Goal: Information Seeking & Learning: Learn about a topic

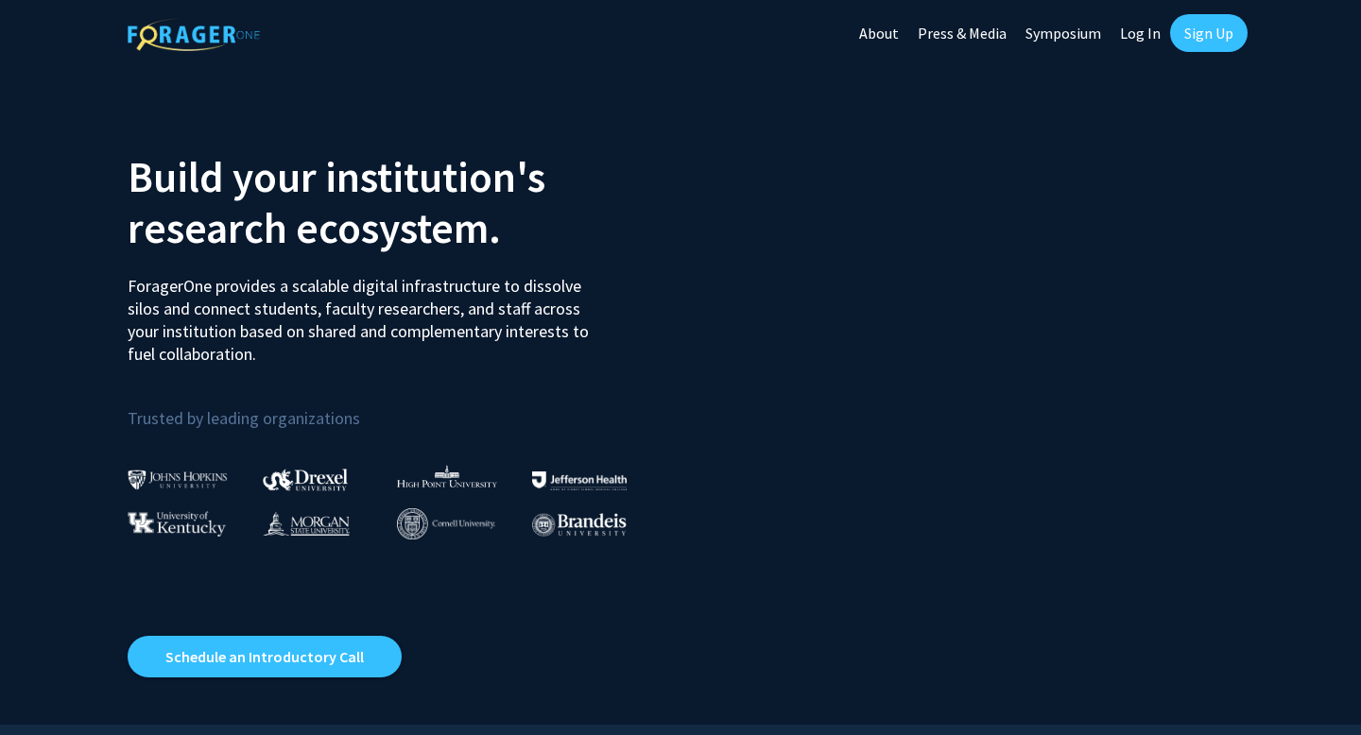
click at [1196, 17] on link "Sign Up" at bounding box center [1209, 33] width 78 height 38
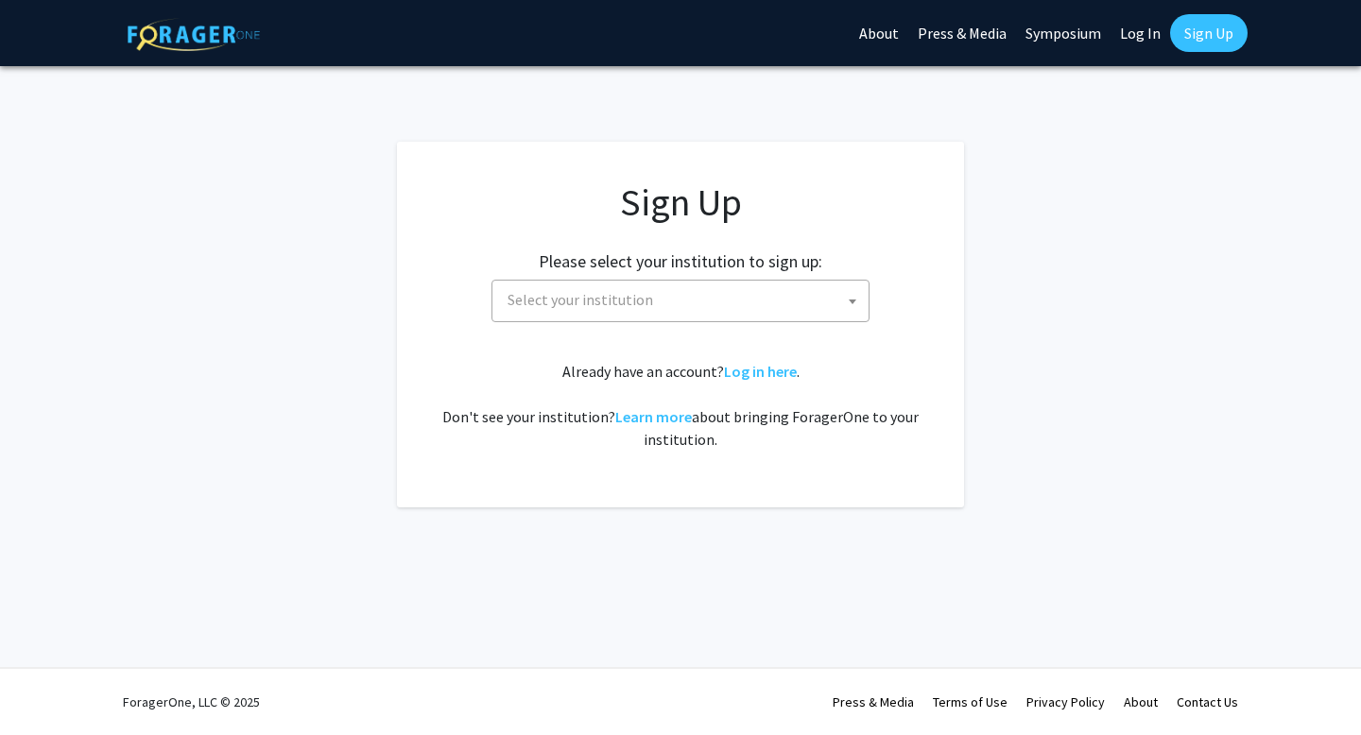
click at [702, 321] on body "Skip navigation About Press & Media Symposium Log In Sign Up Complete your prof…" at bounding box center [680, 367] width 1361 height 735
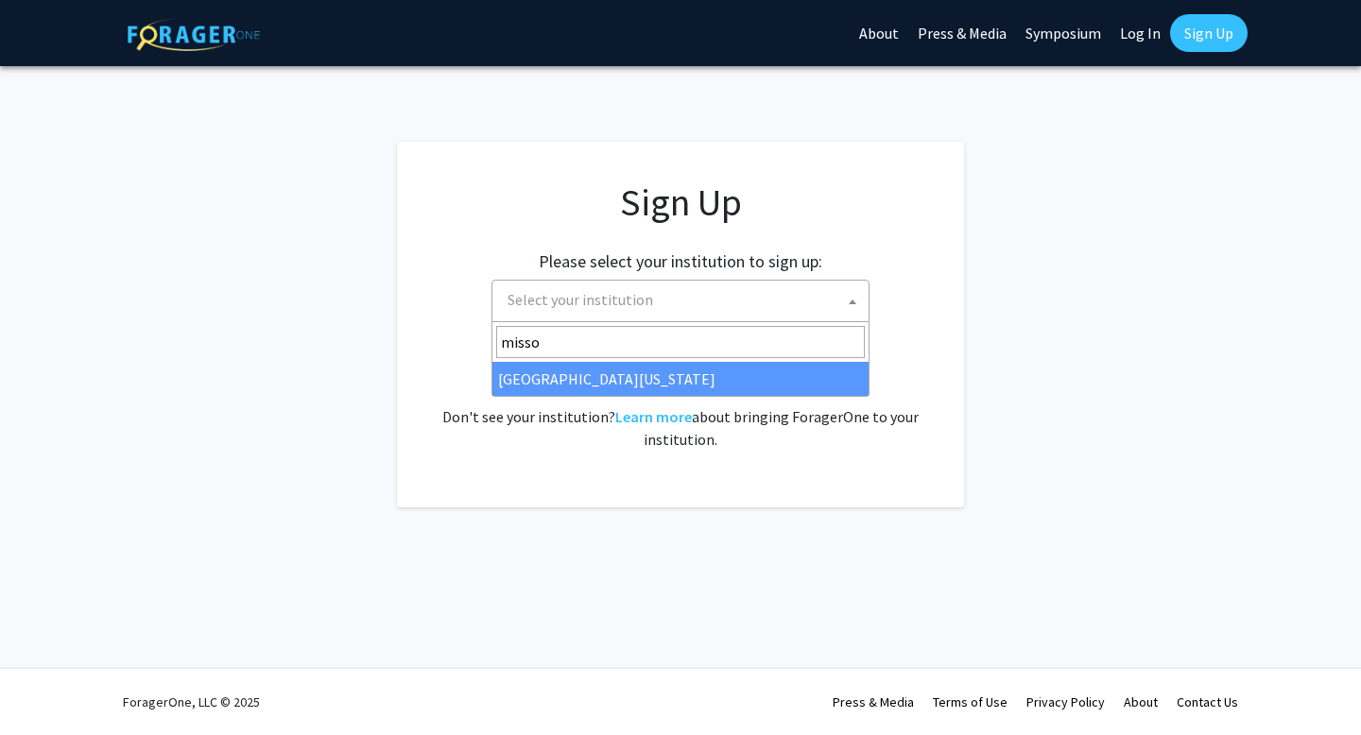
type input "misso"
select select "33"
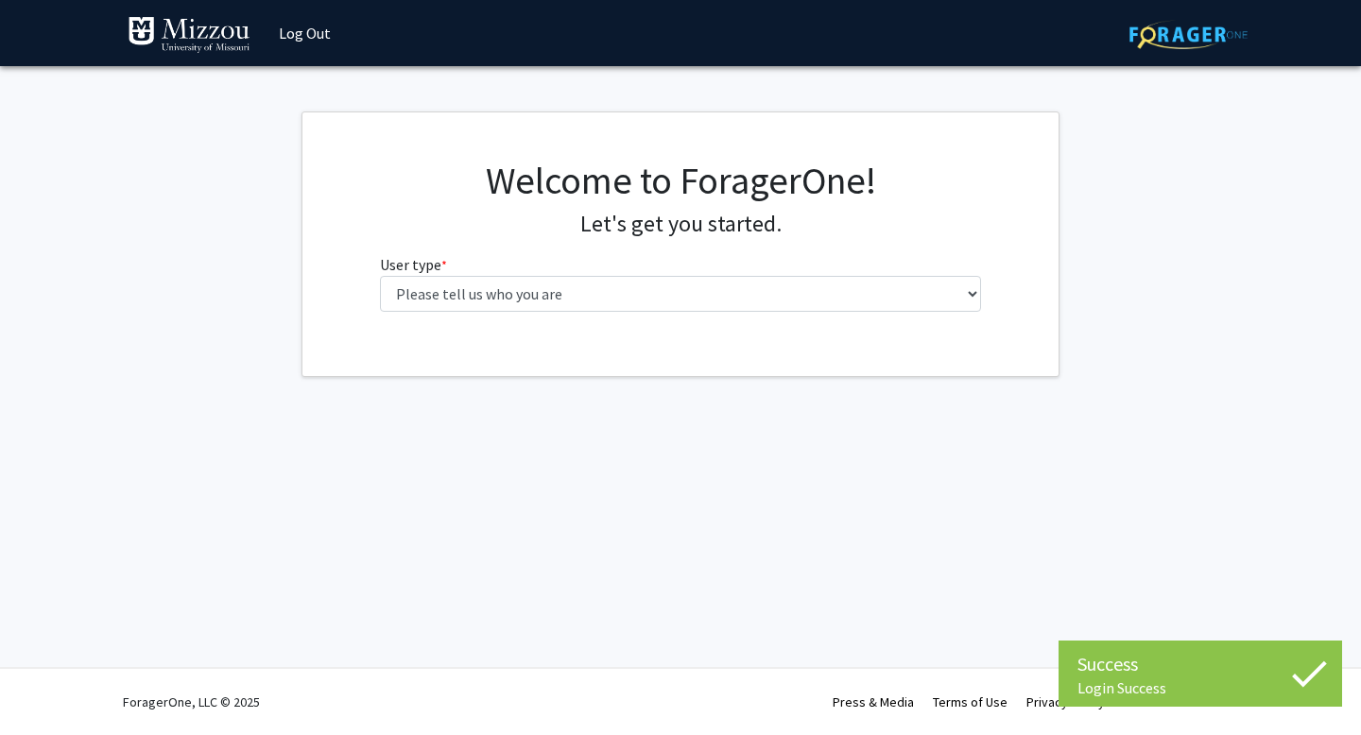
click at [818, 316] on div "Welcome to ForagerOne! Let's get you started. User type * required Please tell …" at bounding box center [681, 242] width 631 height 169
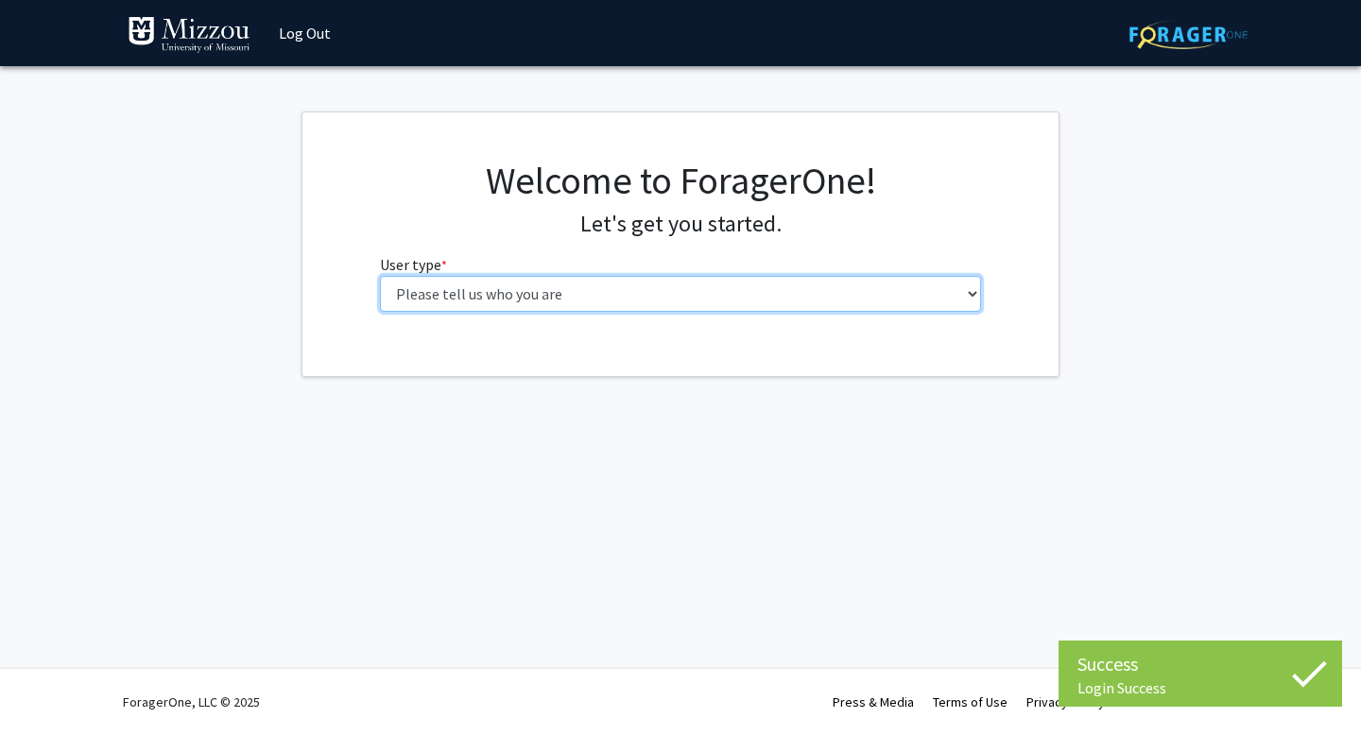
click at [820, 295] on select "Please tell us who you are Undergraduate Student Master's Student Doctoral Cand…" at bounding box center [681, 294] width 602 height 36
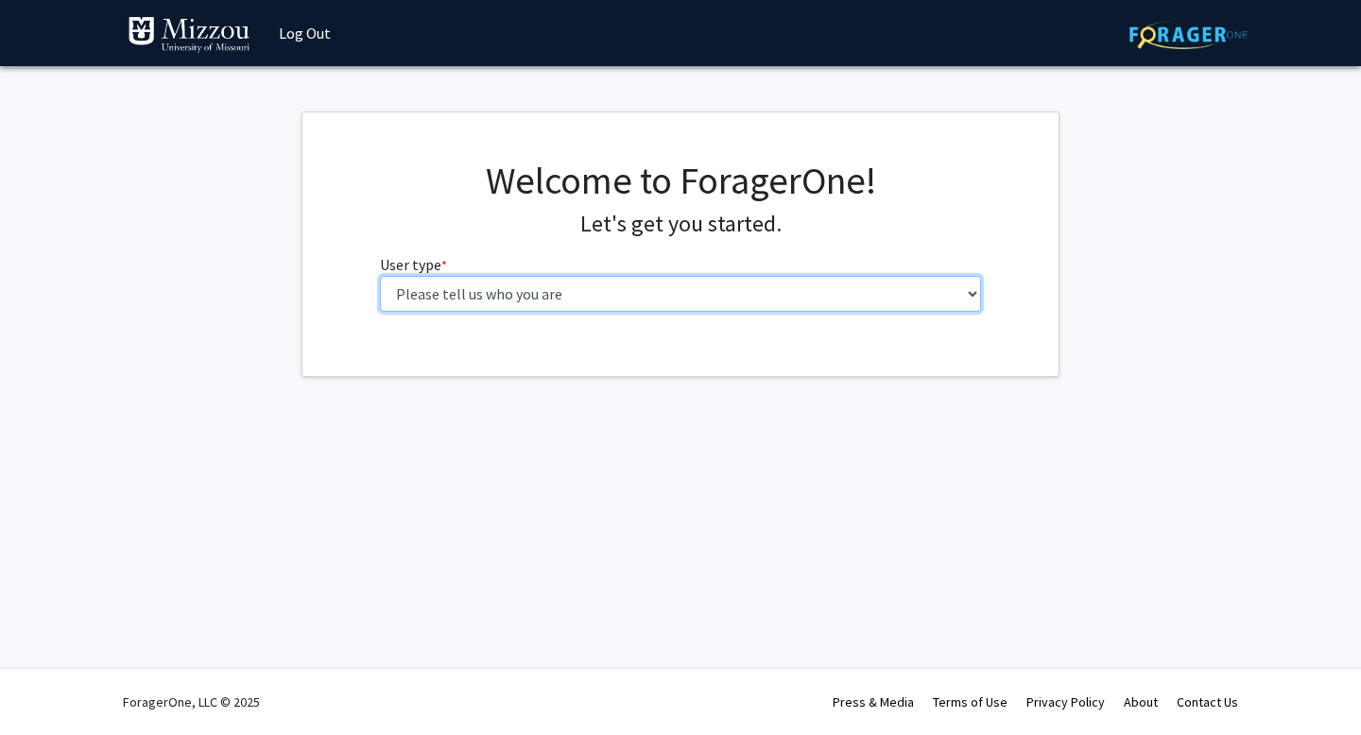
click at [919, 292] on select "Please tell us who you are Undergraduate Student Master's Student Doctoral Cand…" at bounding box center [681, 294] width 602 height 36
select select "1: undergrad"
click at [380, 276] on select "Please tell us who you are Undergraduate Student Master's Student Doctoral Cand…" at bounding box center [681, 294] width 602 height 36
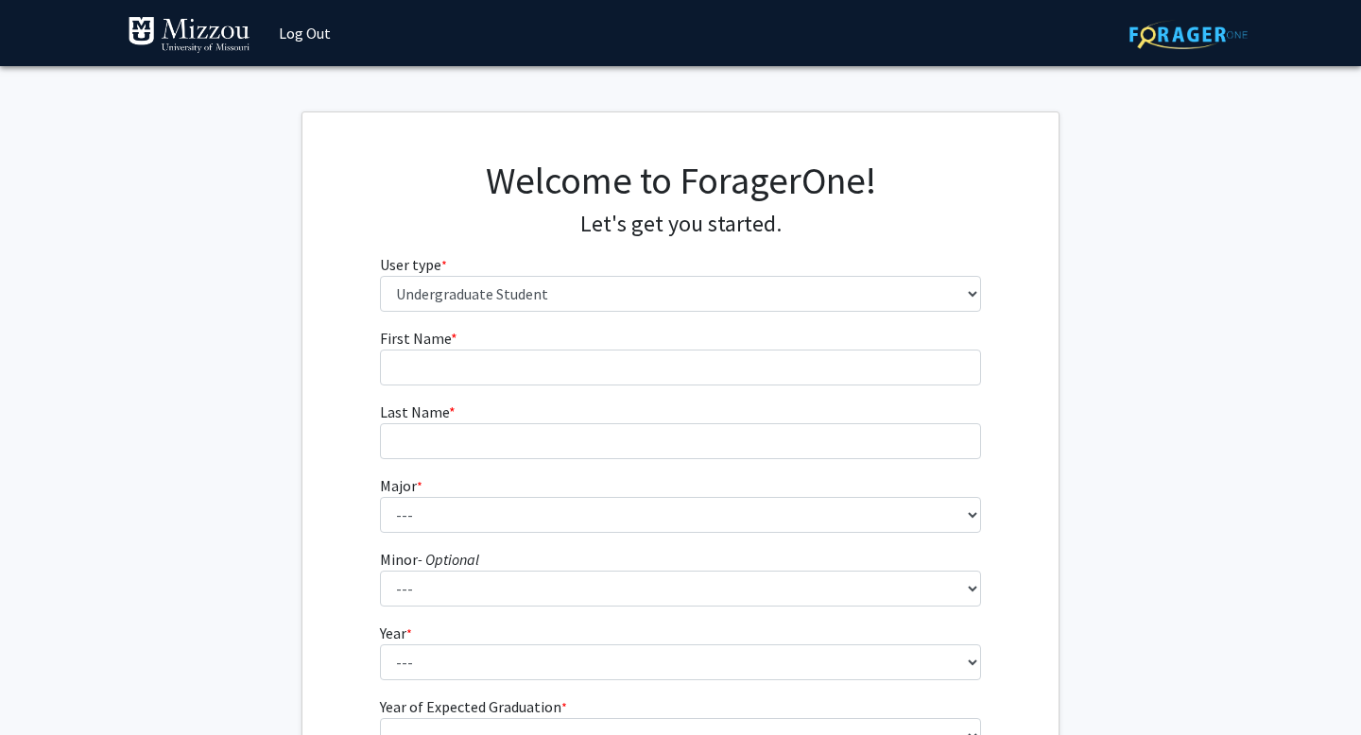
click at [853, 389] on form "First Name * required Last Name * required Major * required --- Agribusiness Ma…" at bounding box center [681, 557] width 602 height 461
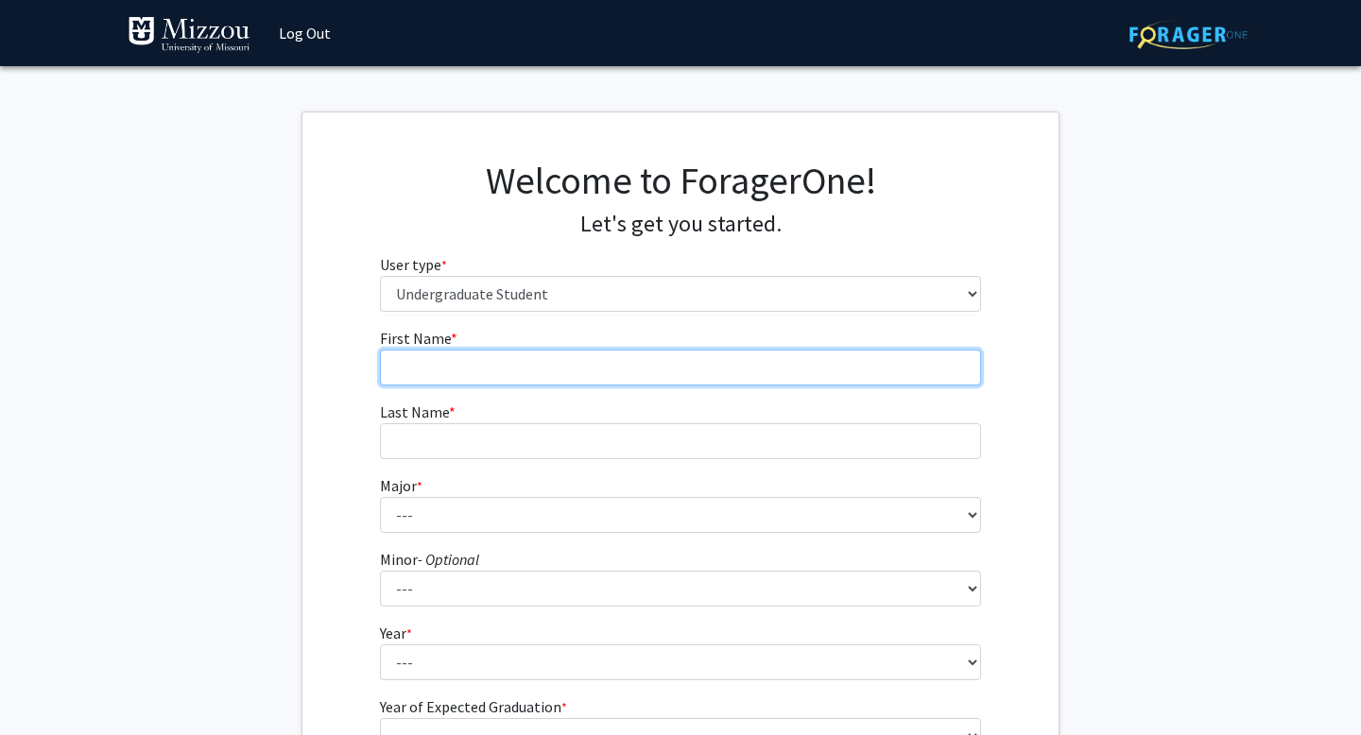
click at [843, 363] on input "First Name * required" at bounding box center [681, 368] width 602 height 36
type input "[PERSON_NAME]"
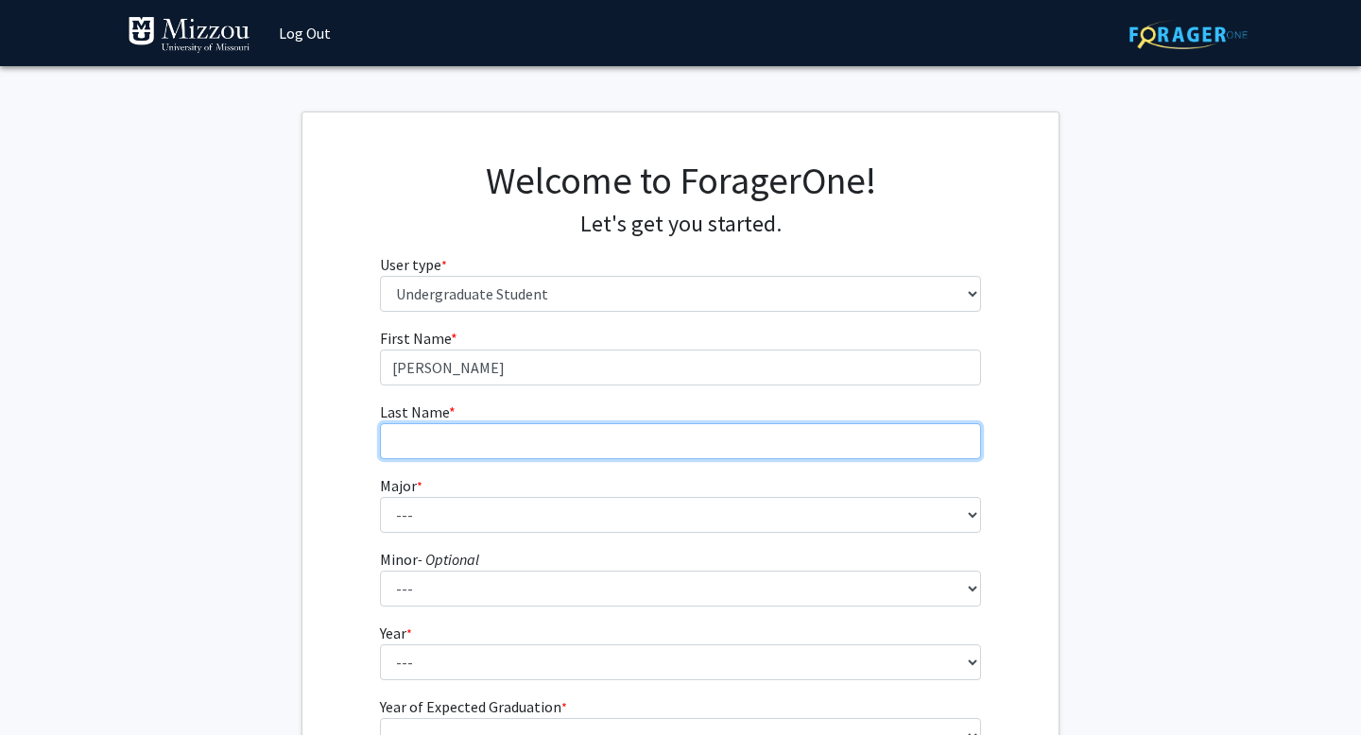
type input "[PERSON_NAME]"
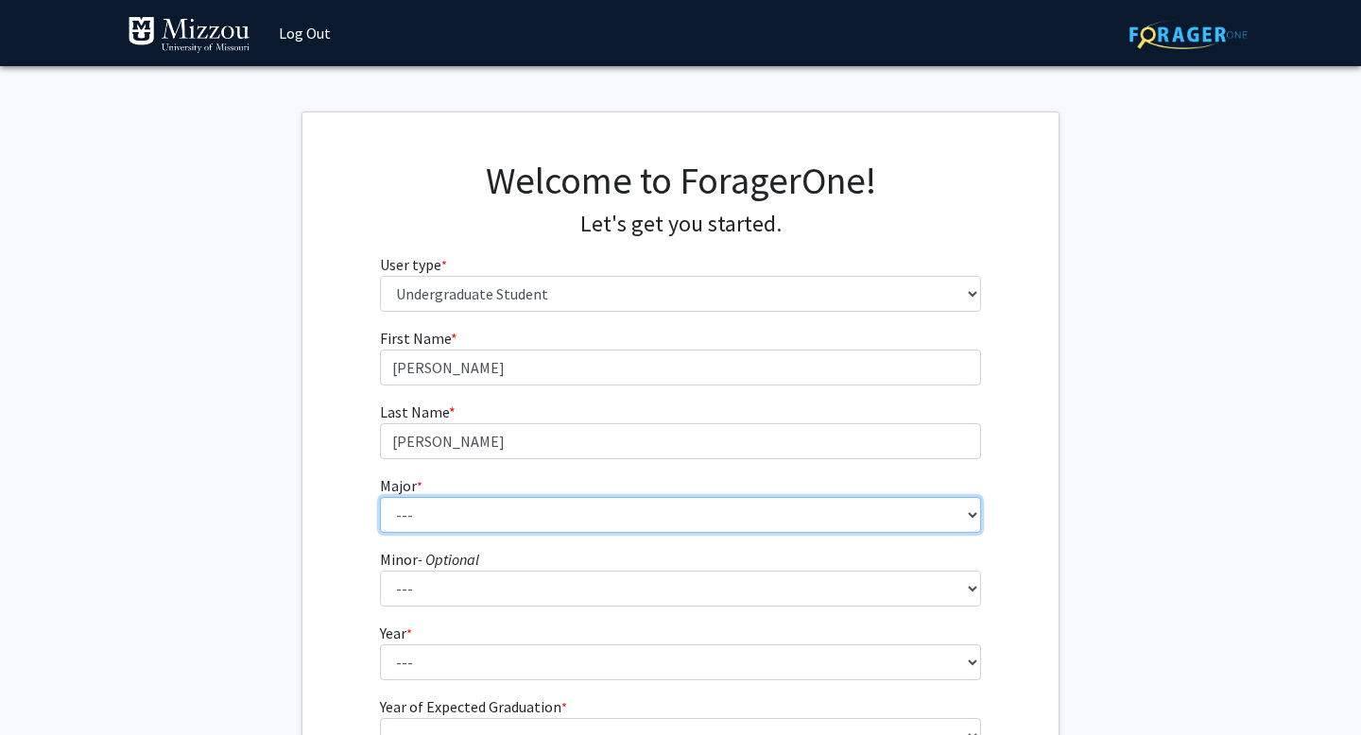
click at [559, 517] on select "--- Agribusiness Management Agricultural Education Agricultural Education: Comm…" at bounding box center [681, 515] width 602 height 36
select select "105: 2598"
click at [380, 497] on select "--- Agribusiness Management Agricultural Education Agricultural Education: Comm…" at bounding box center [681, 515] width 602 height 36
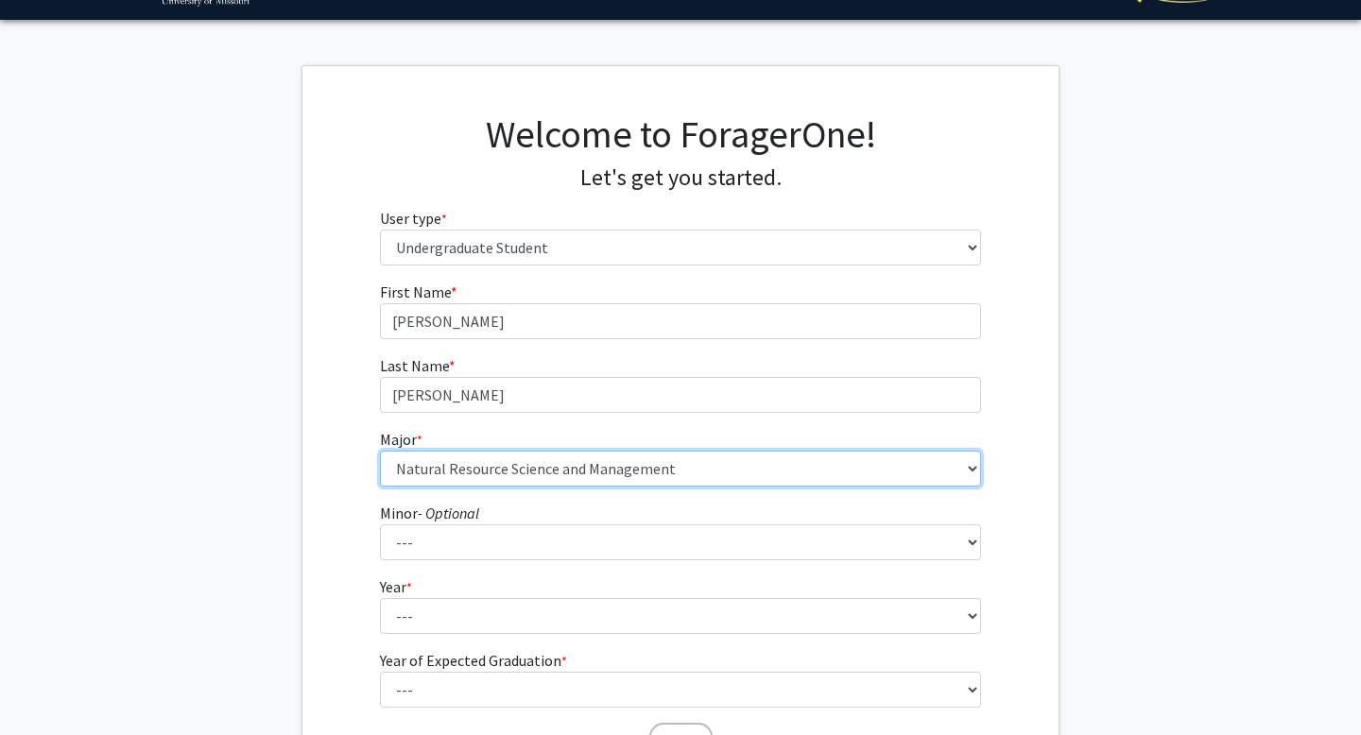
scroll to position [53, 0]
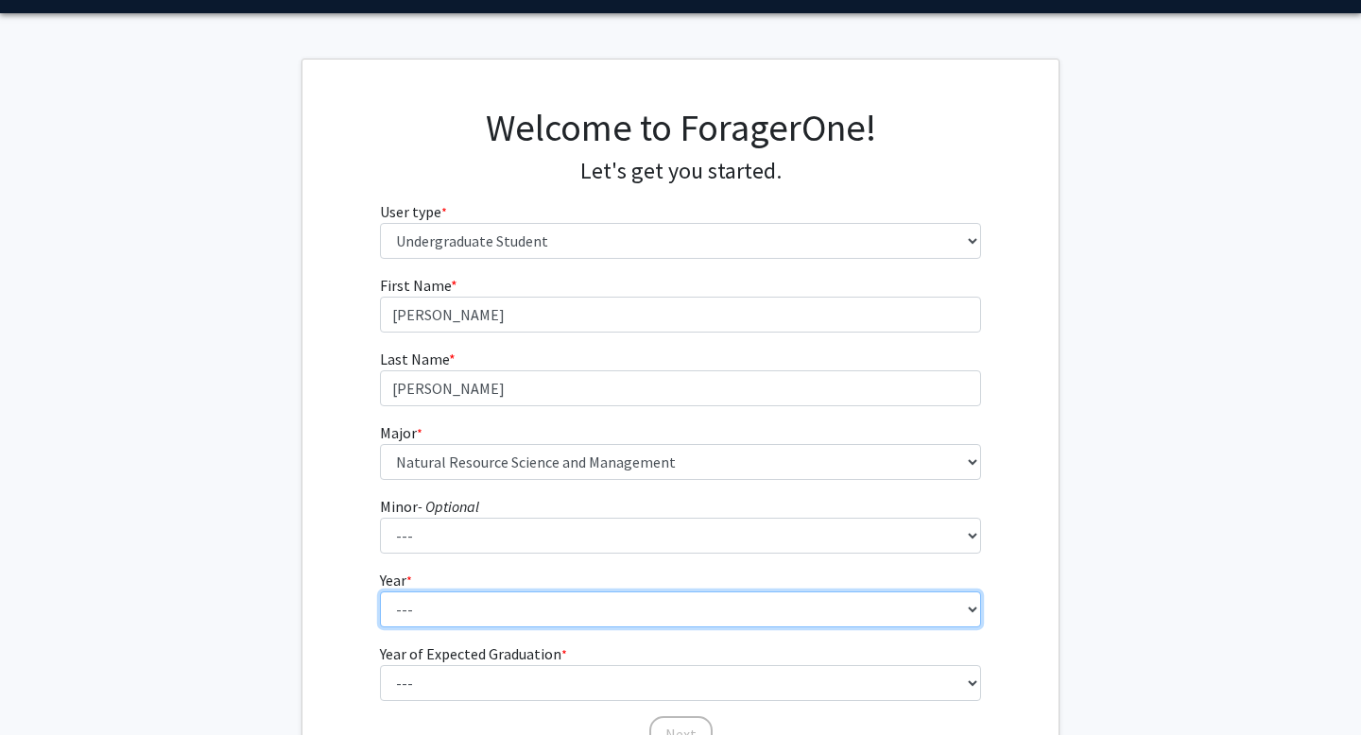
click at [542, 618] on select "--- First-year Sophomore Junior Senior Postbaccalaureate Certificate" at bounding box center [681, 610] width 602 height 36
select select "4: senior"
click at [380, 592] on select "--- First-year Sophomore Junior Senior Postbaccalaureate Certificate" at bounding box center [681, 610] width 602 height 36
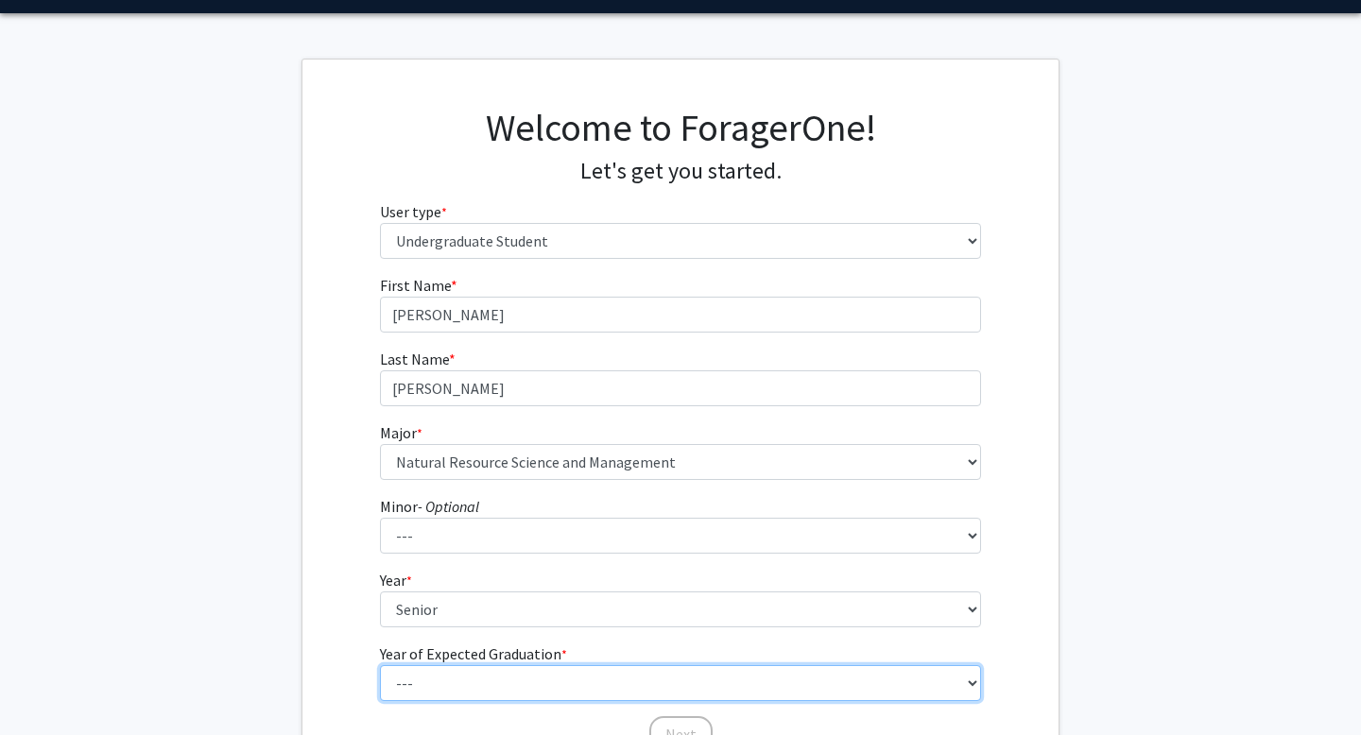
click at [548, 674] on select "--- 2025 2026 2027 2028 2029 2030 2031 2032 2033 2034" at bounding box center [681, 684] width 602 height 36
select select "2: 2026"
click at [380, 666] on select "--- 2025 2026 2027 2028 2029 2030 2031 2032 2033 2034" at bounding box center [681, 684] width 602 height 36
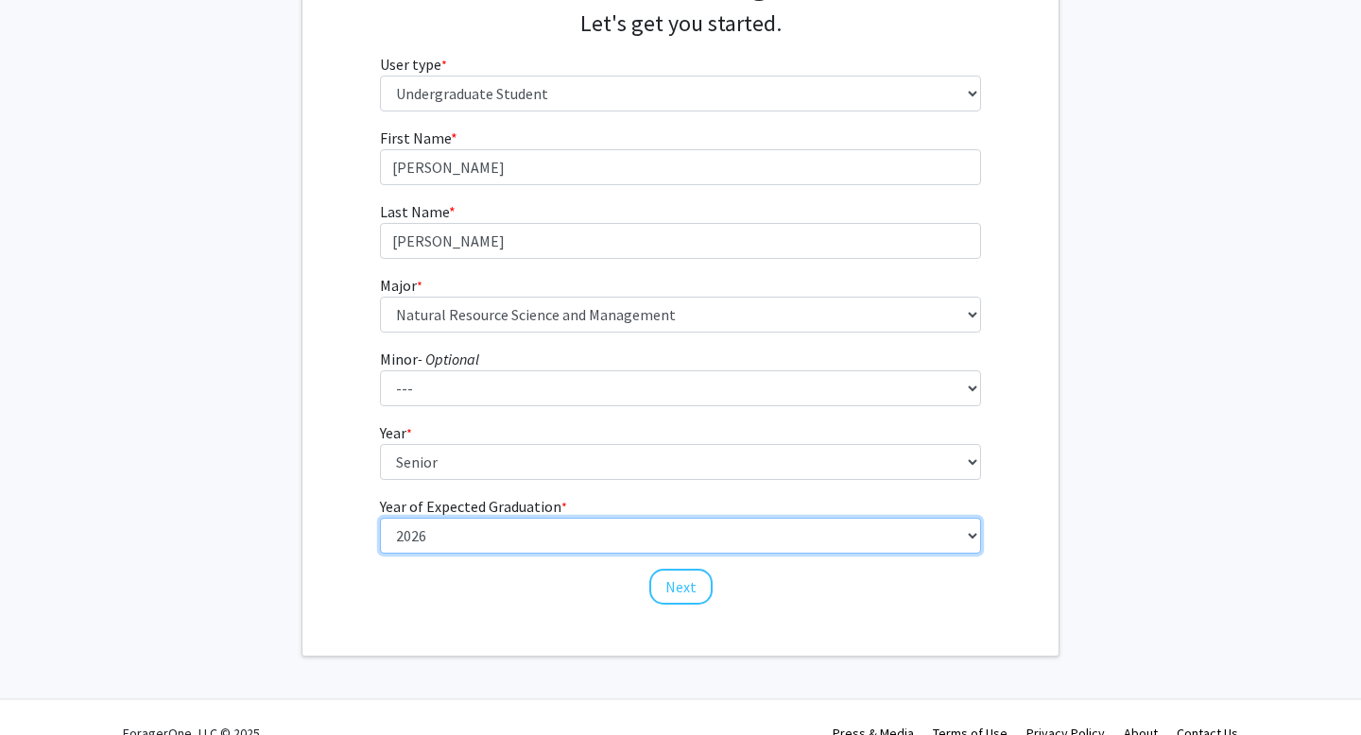
scroll to position [210, 0]
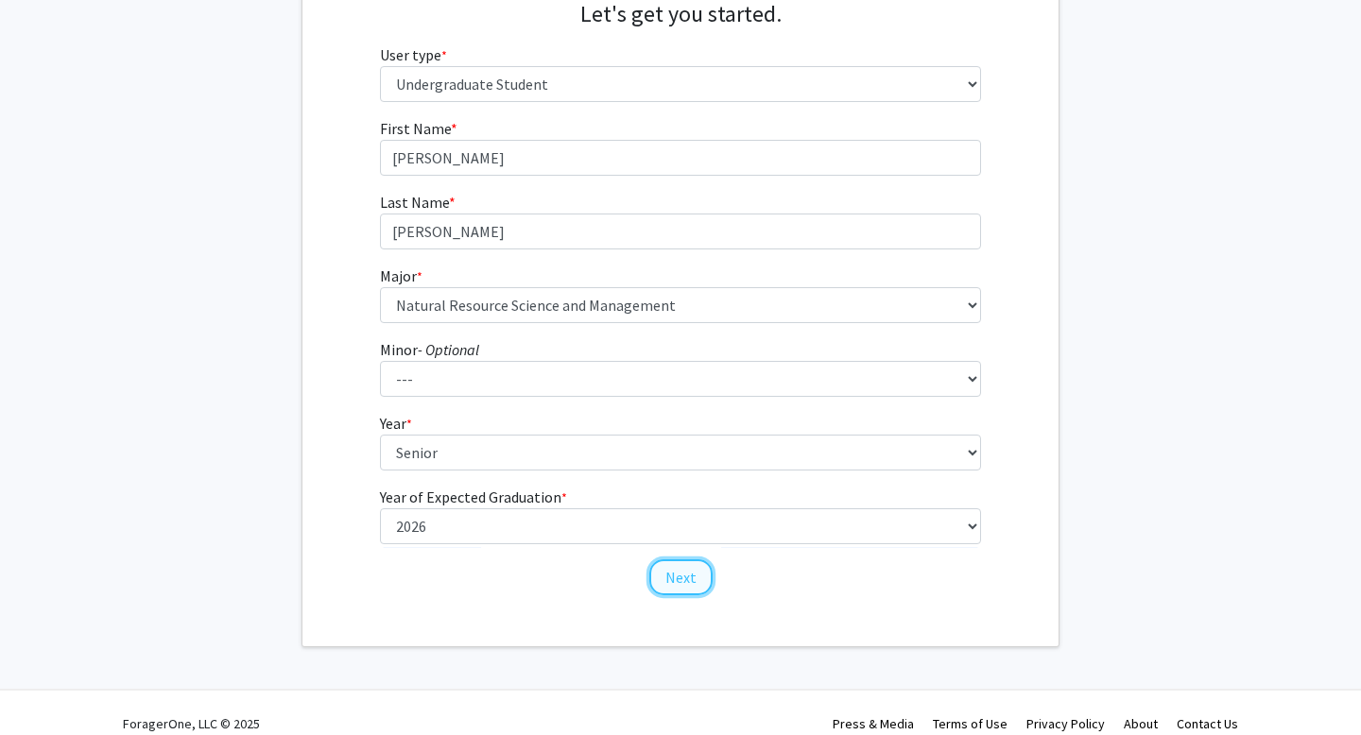
click at [669, 573] on button "Next" at bounding box center [680, 578] width 63 height 36
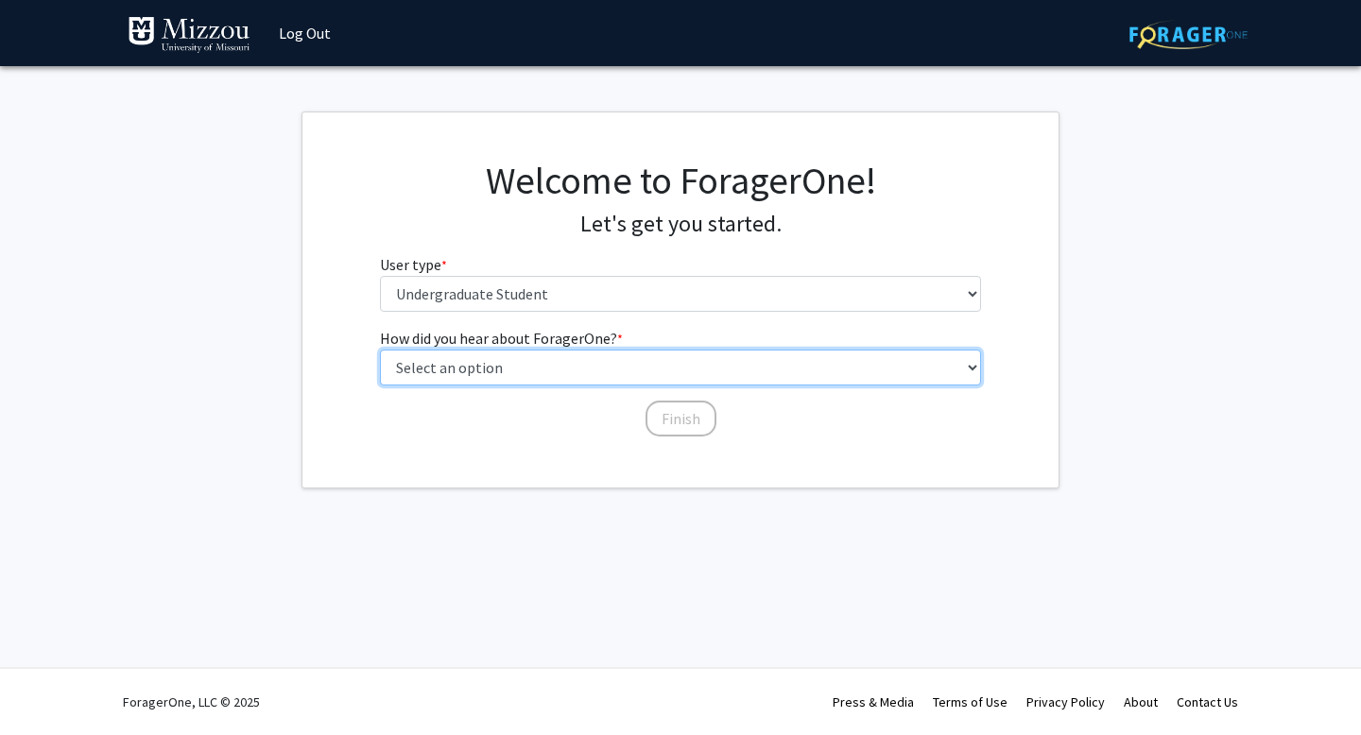
click at [669, 368] on select "Select an option Peer/student recommendation Faculty/staff recommendation Unive…" at bounding box center [681, 368] width 602 height 36
select select "2: faculty_recommendation"
click at [380, 350] on select "Select an option Peer/student recommendation Faculty/staff recommendation Unive…" at bounding box center [681, 368] width 602 height 36
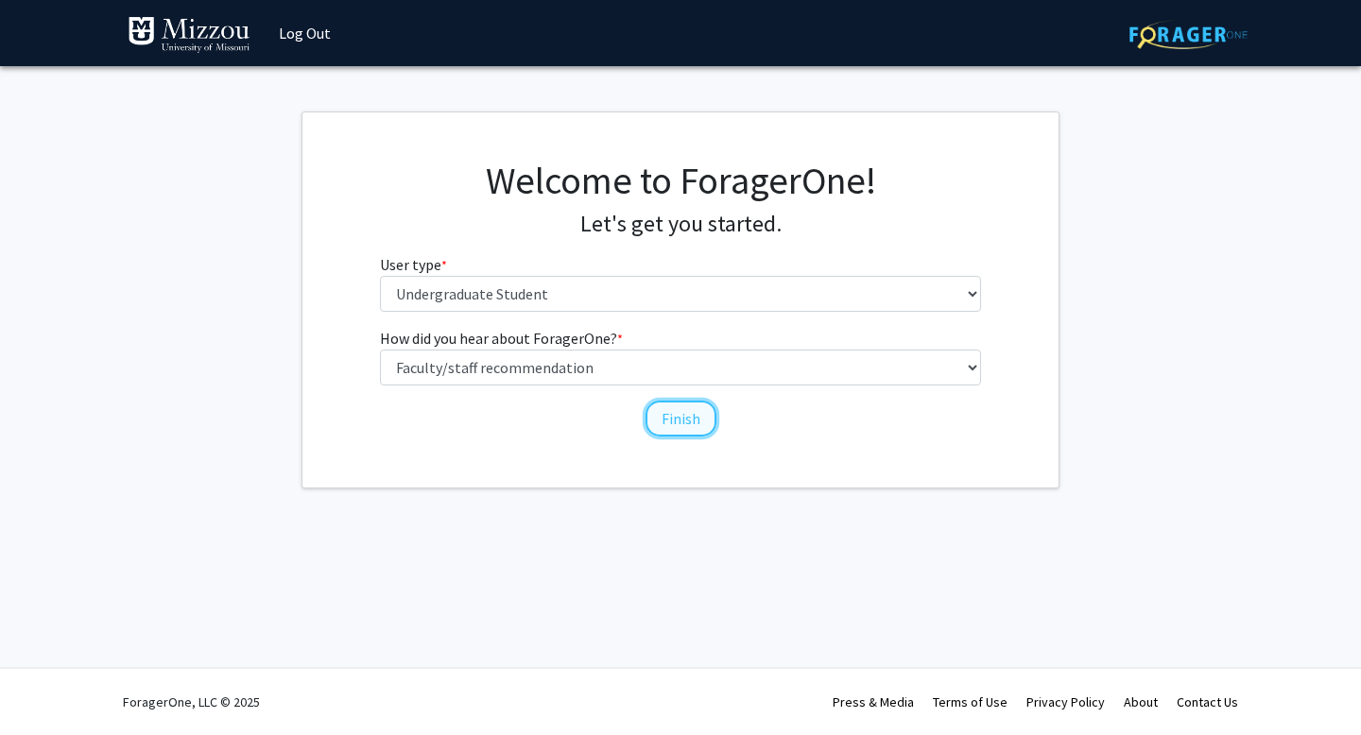
click at [671, 425] on button "Finish" at bounding box center [681, 419] width 71 height 36
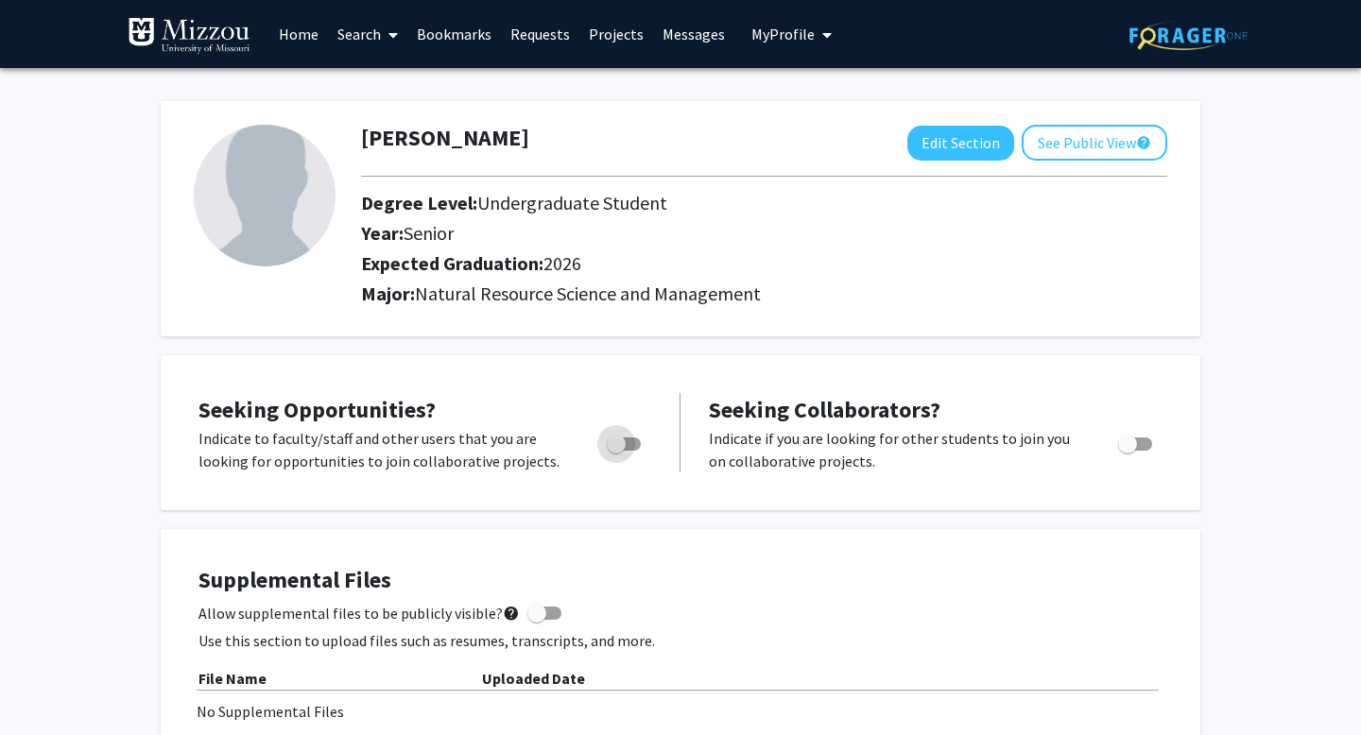
click at [625, 442] on span "Toggle" at bounding box center [616, 444] width 19 height 19
click at [616, 451] on input "Are you actively seeking opportunities?" at bounding box center [615, 451] width 1 height 1
checkbox input "true"
click at [357, 37] on link "Search" at bounding box center [367, 34] width 79 height 66
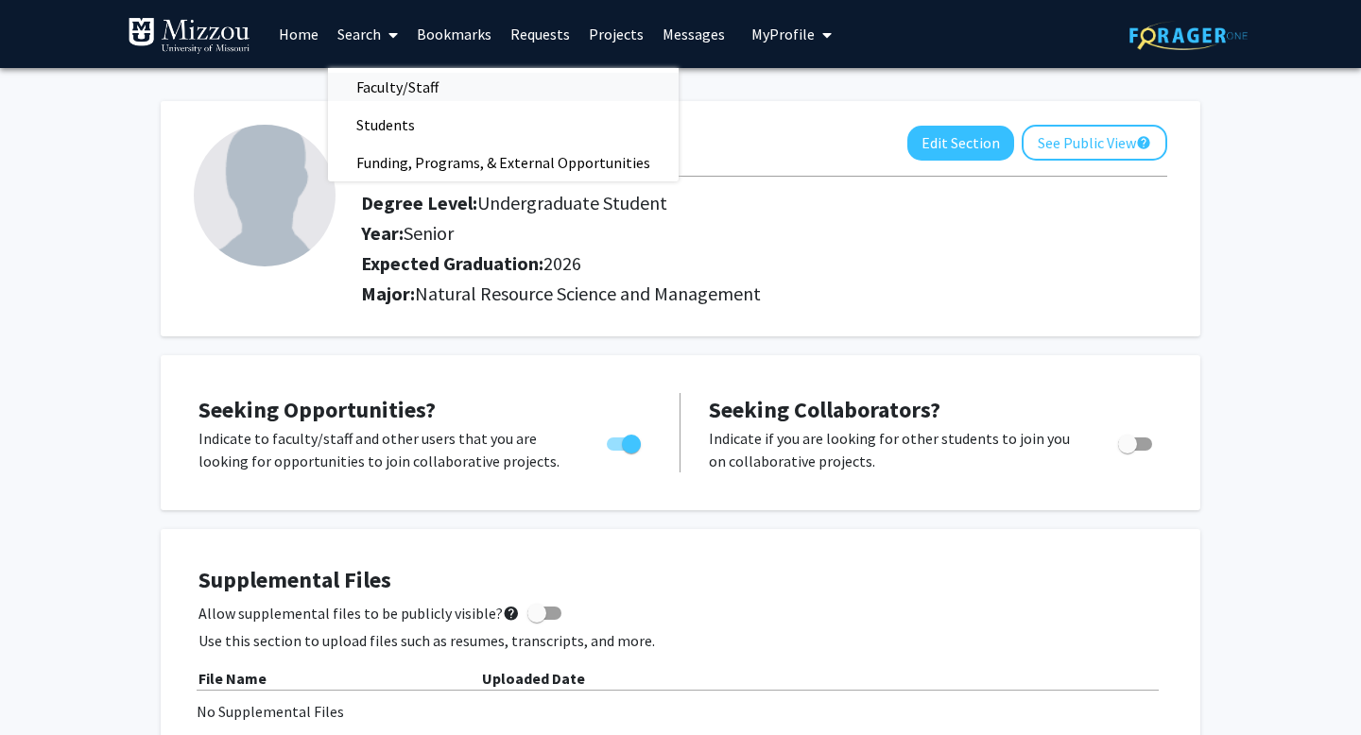
click at [374, 86] on span "Faculty/Staff" at bounding box center [397, 87] width 139 height 38
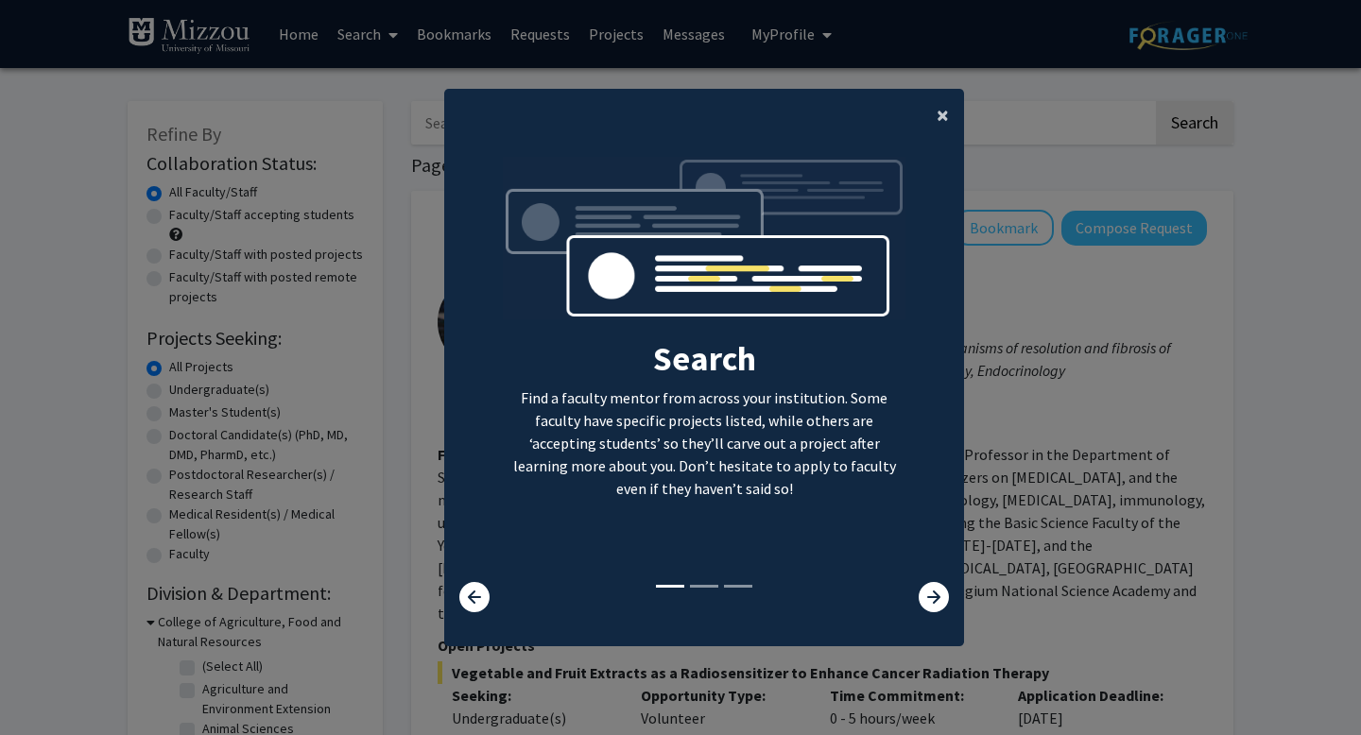
click at [938, 113] on span "×" at bounding box center [943, 114] width 12 height 29
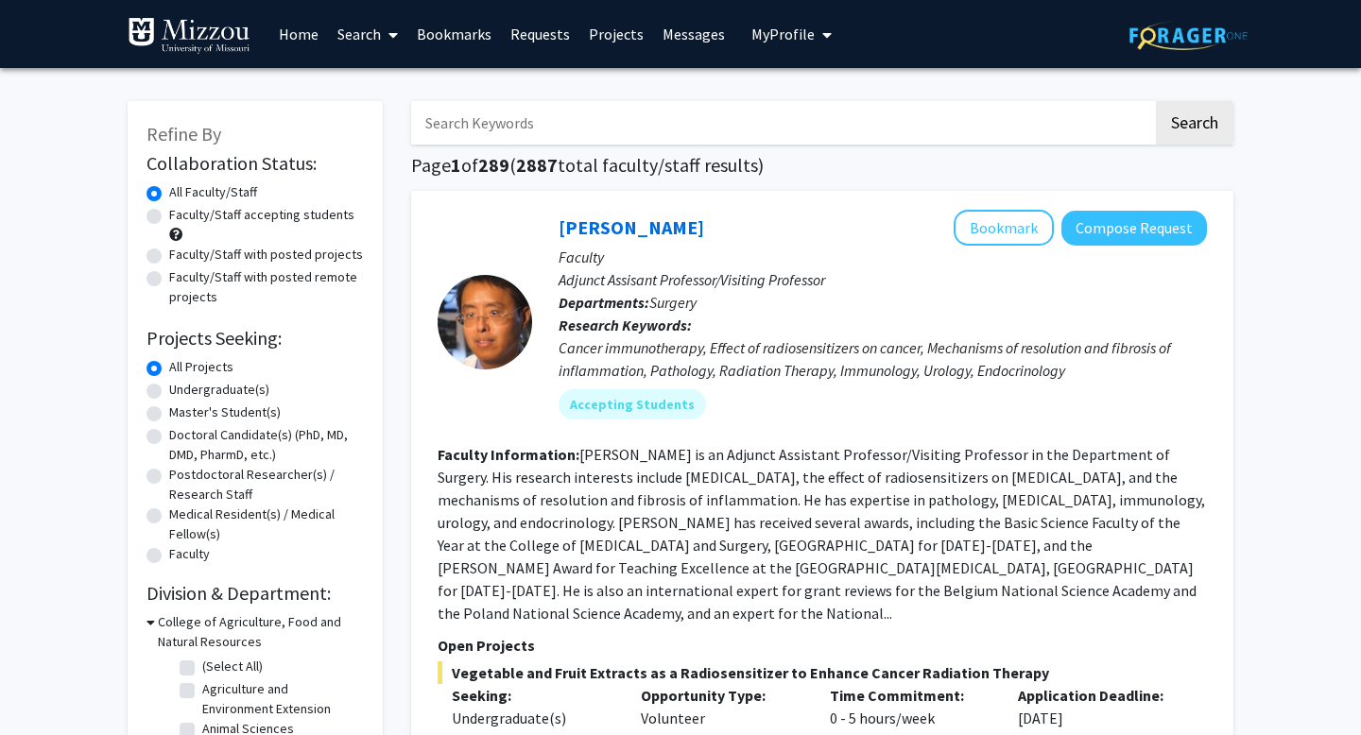
click at [169, 389] on label "Undergraduate(s)" at bounding box center [219, 390] width 100 height 20
click at [169, 389] on input "Undergraduate(s)" at bounding box center [175, 386] width 12 height 12
radio input "true"
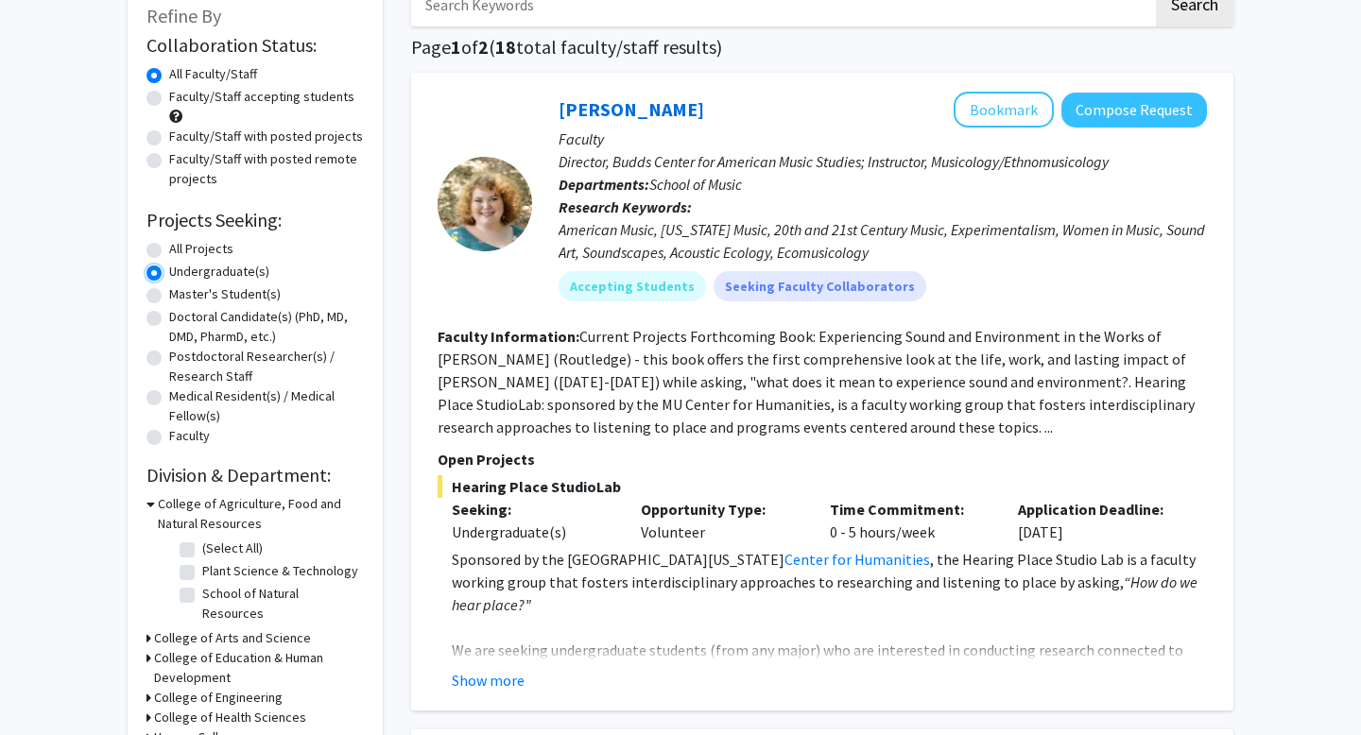
scroll to position [131, 0]
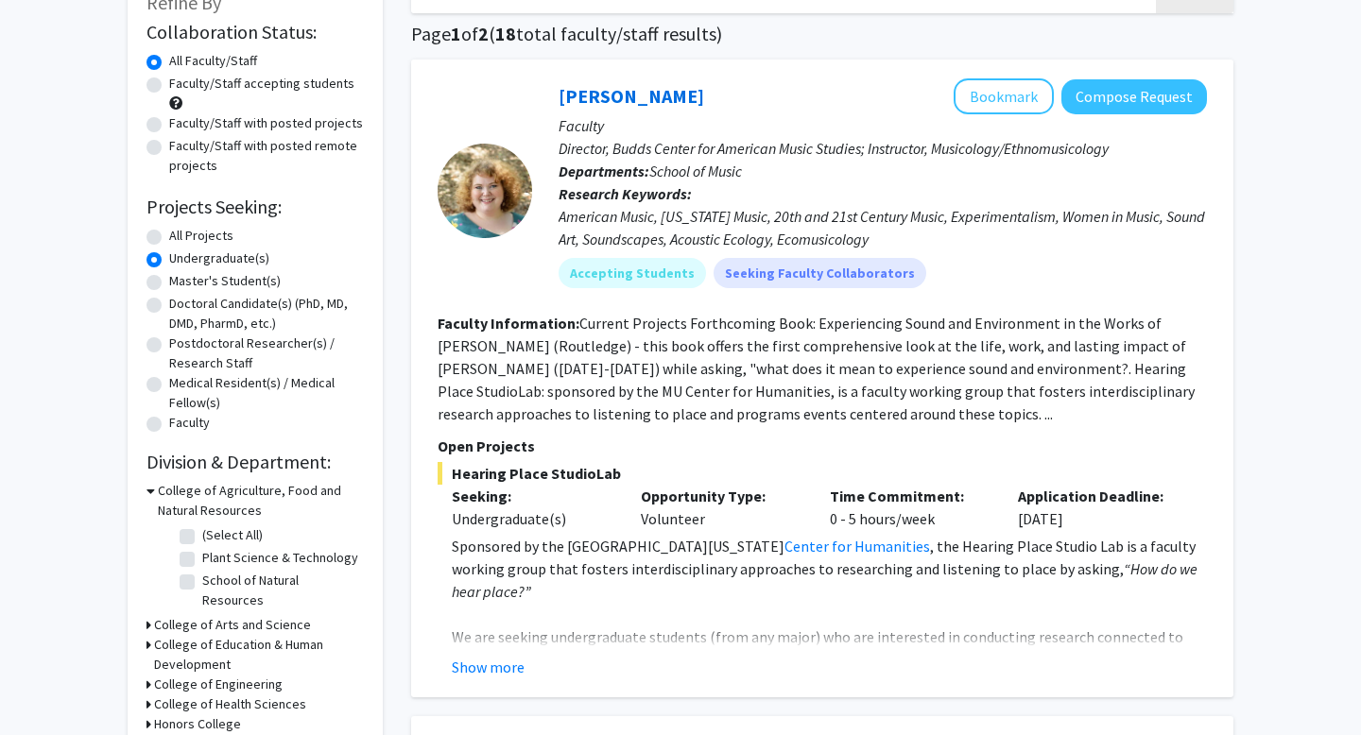
click at [202, 540] on label "(Select All)" at bounding box center [232, 536] width 61 height 20
click at [202, 538] on input "(Select All)" at bounding box center [208, 532] width 12 height 12
checkbox input "true"
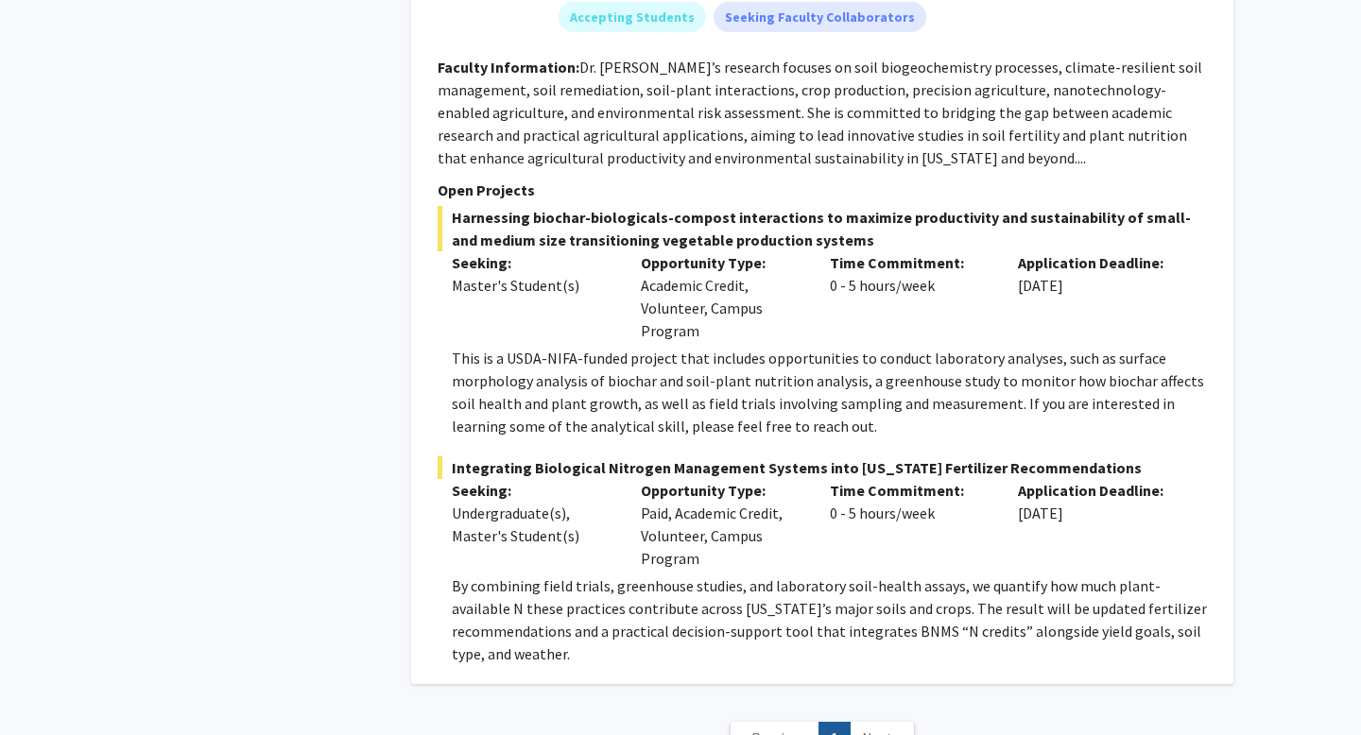
scroll to position [2835, 0]
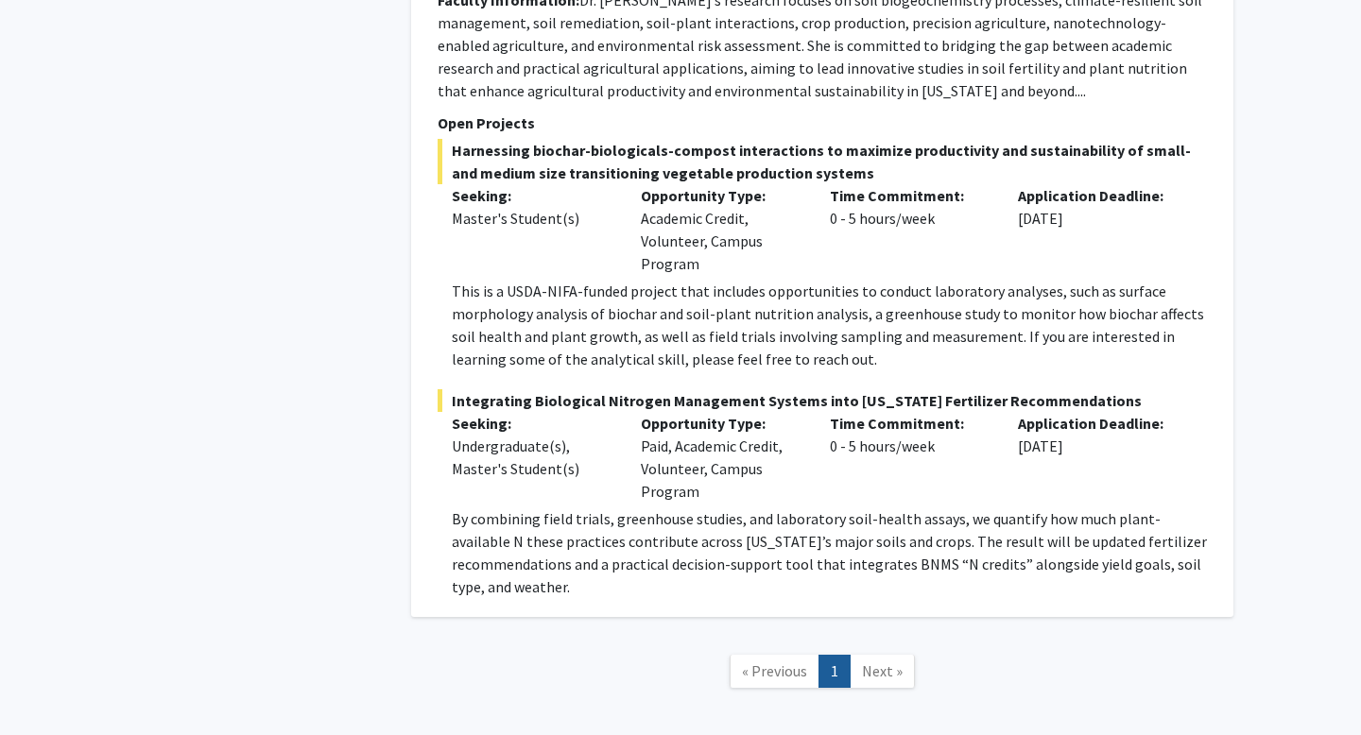
click at [866, 662] on span "Next »" at bounding box center [882, 671] width 41 height 19
click at [887, 662] on span "Next »" at bounding box center [882, 671] width 41 height 19
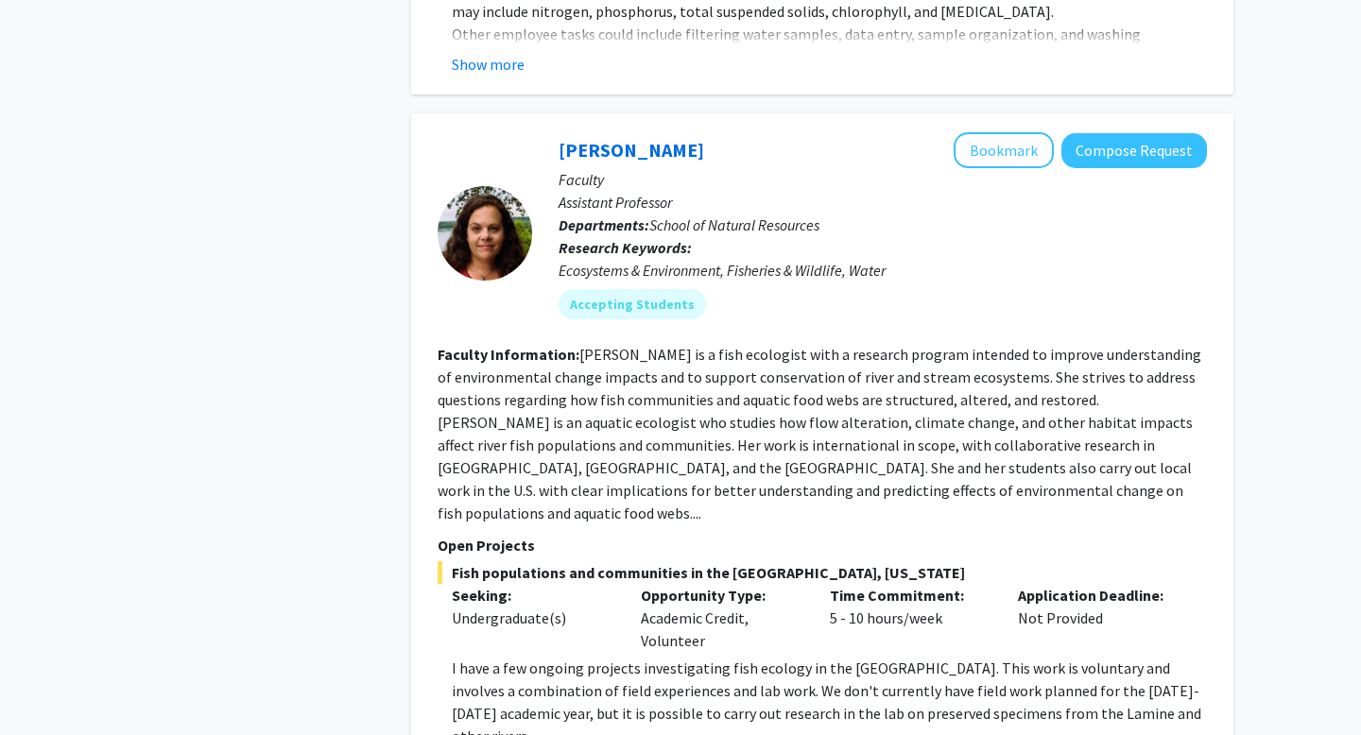
scroll to position [820, 0]
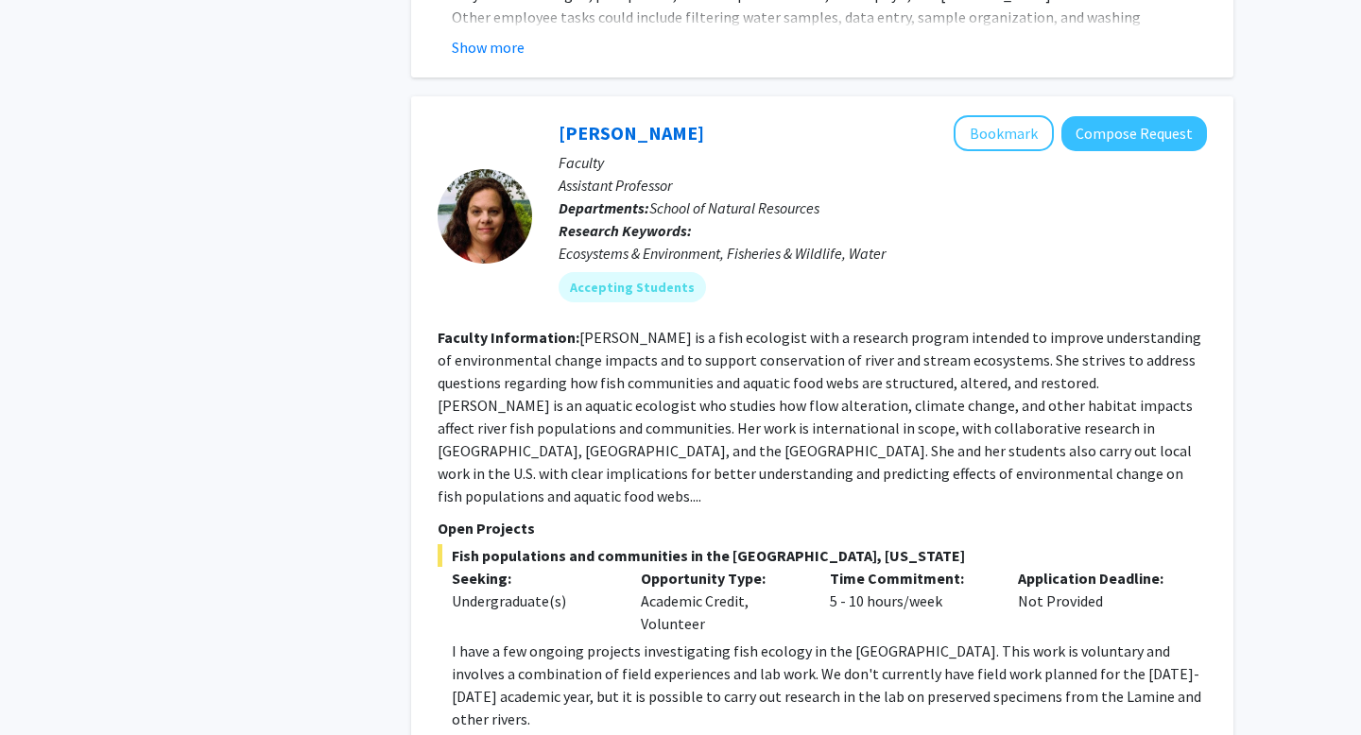
drag, startPoint x: 704, startPoint y: 552, endPoint x: 768, endPoint y: 579, distance: 69.0
click at [768, 579] on div "Opportunity Type: Academic Credit, Volunteer" at bounding box center [721, 601] width 189 height 68
drag, startPoint x: 804, startPoint y: 565, endPoint x: 918, endPoint y: 580, distance: 115.4
click at [918, 580] on div "Seeking: Undergraduate(s) Opportunity Type: Academic Credit, Volunteer Time Com…" at bounding box center [809, 601] width 770 height 68
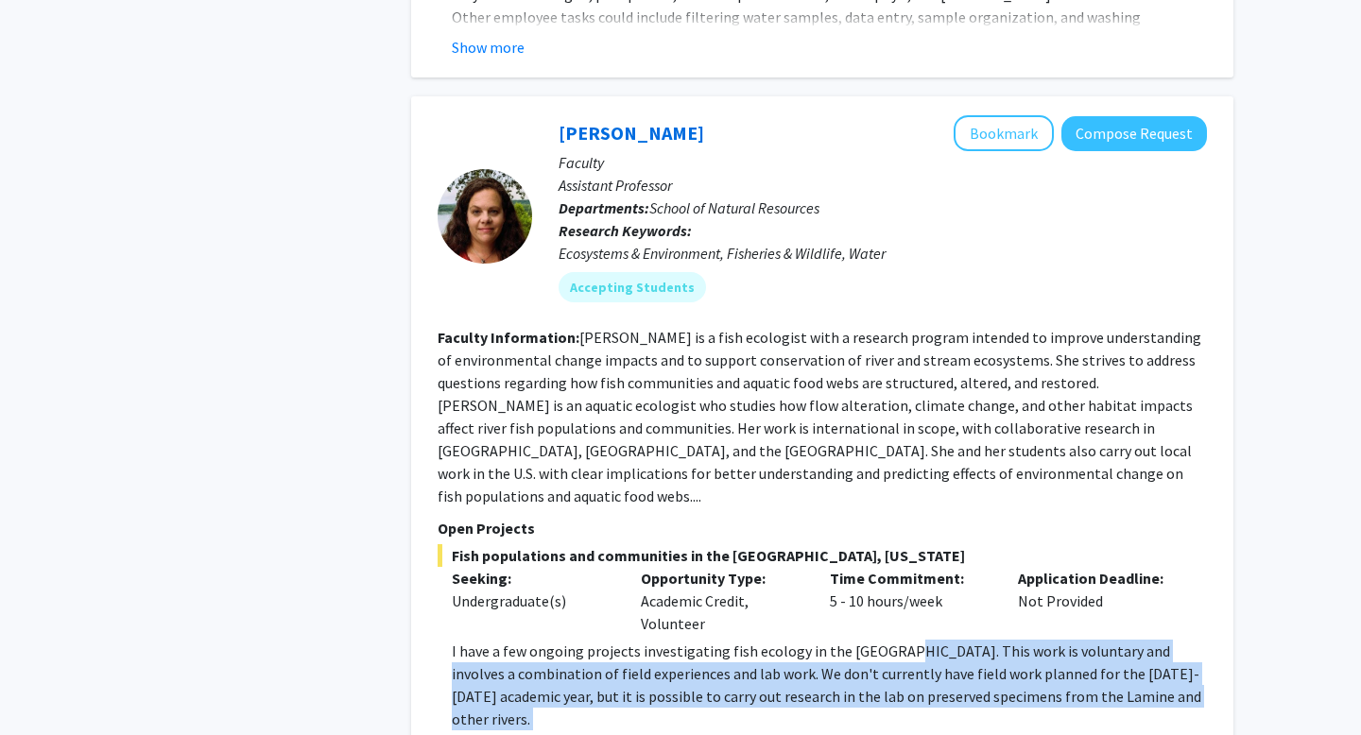
drag, startPoint x: 893, startPoint y: 608, endPoint x: 954, endPoint y: 680, distance: 93.9
click at [955, 680] on div "[PERSON_NAME] Bookmark Compose Request Faculty Assistant Professor Departments:…" at bounding box center [822, 422] width 822 height 653
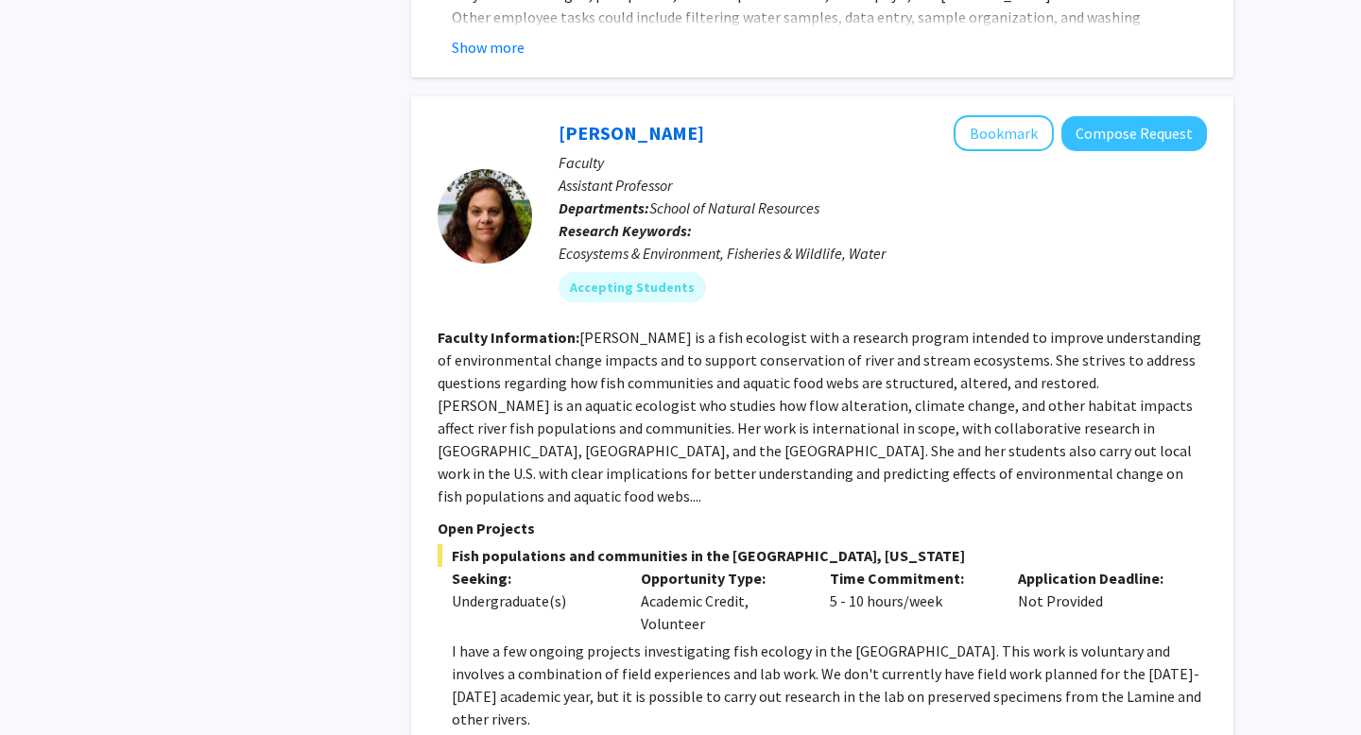
click at [973, 567] on div "Time Commitment: 5 - 10 hours/week" at bounding box center [910, 601] width 189 height 68
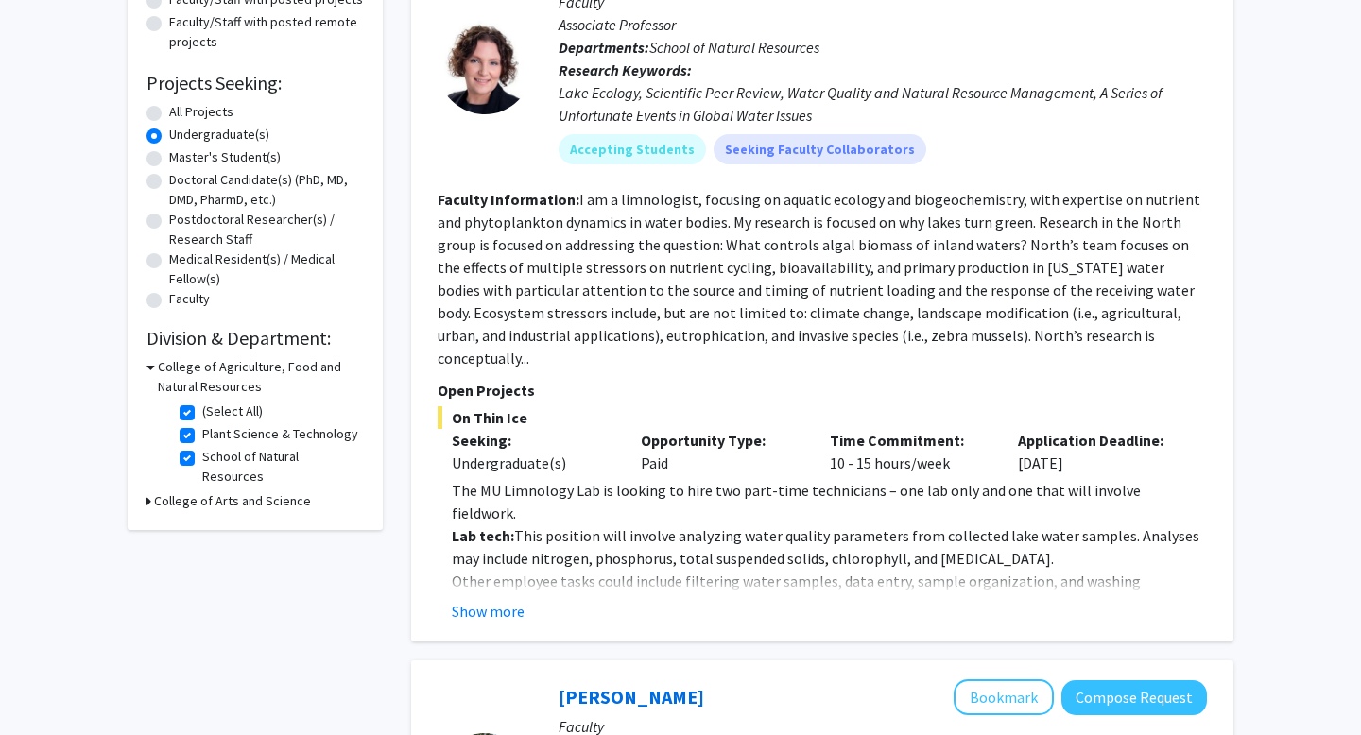
scroll to position [236, 0]
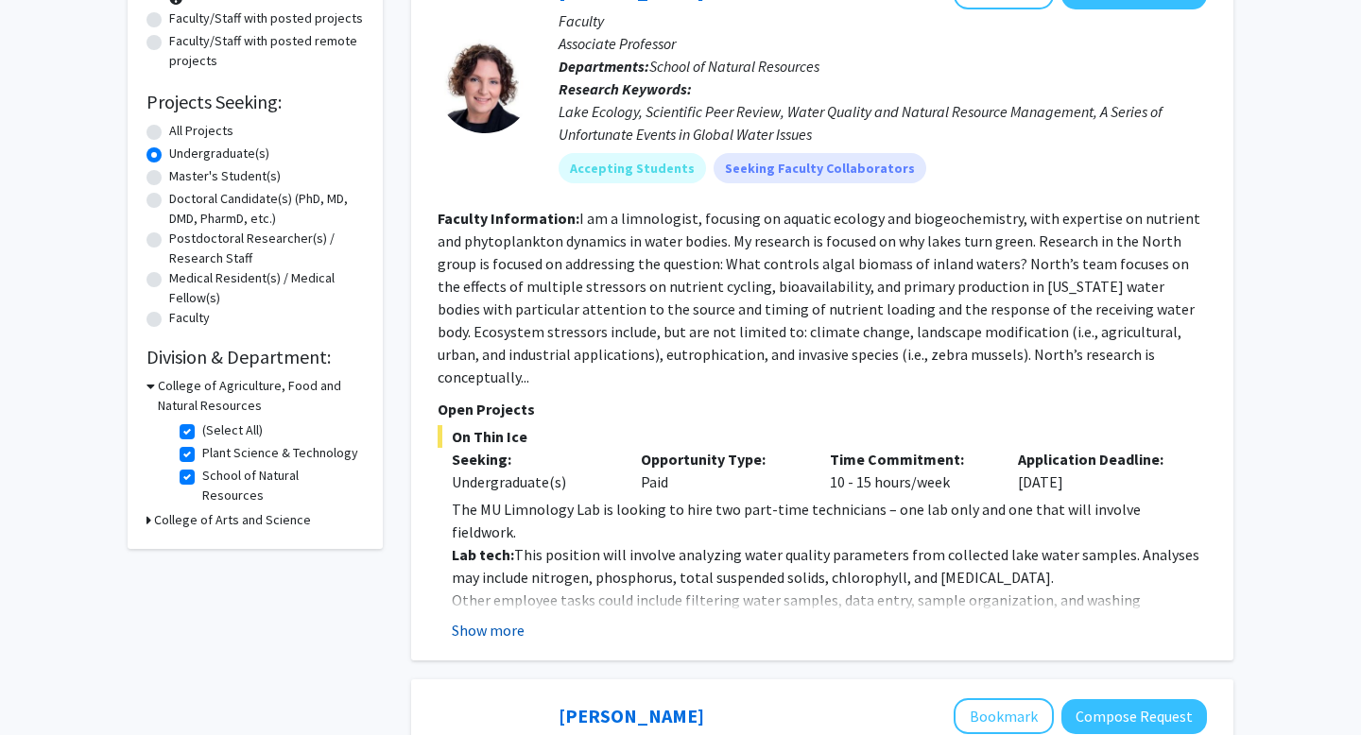
click at [475, 619] on button "Show more" at bounding box center [488, 630] width 73 height 23
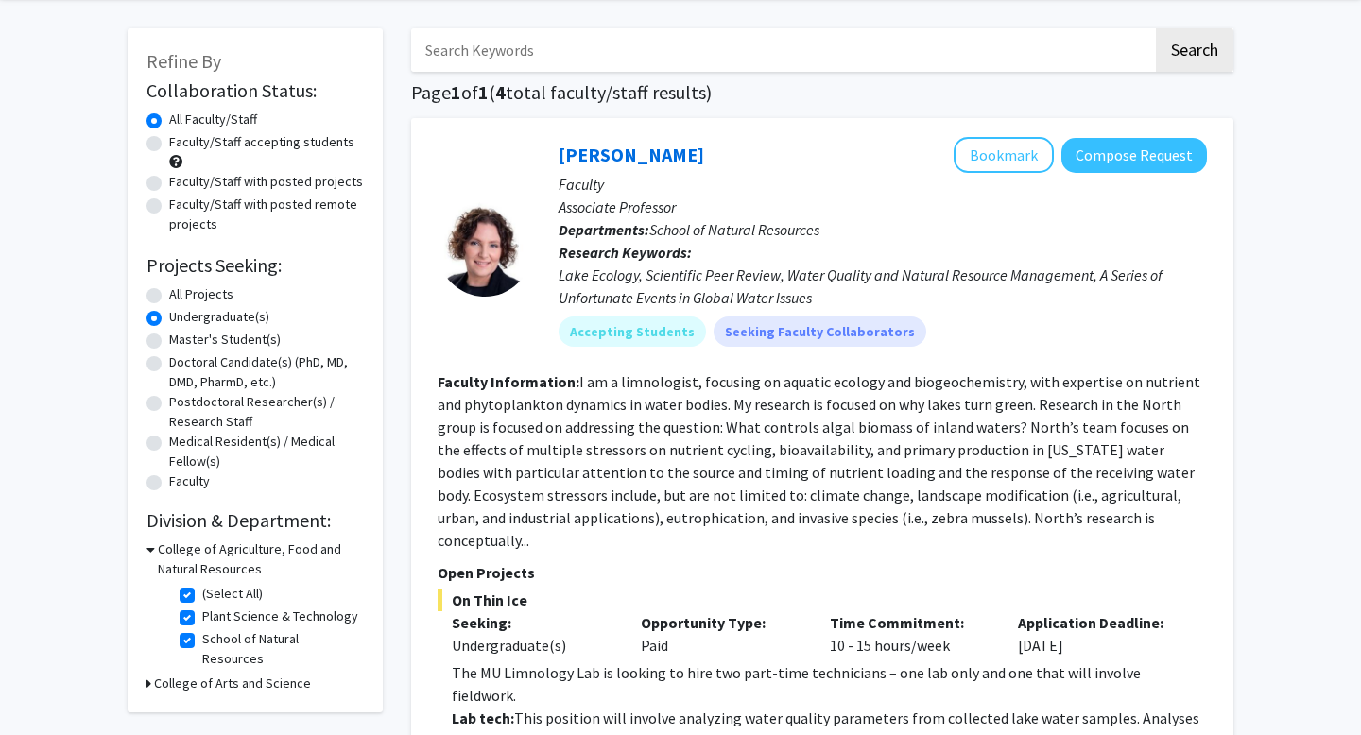
scroll to position [86, 0]
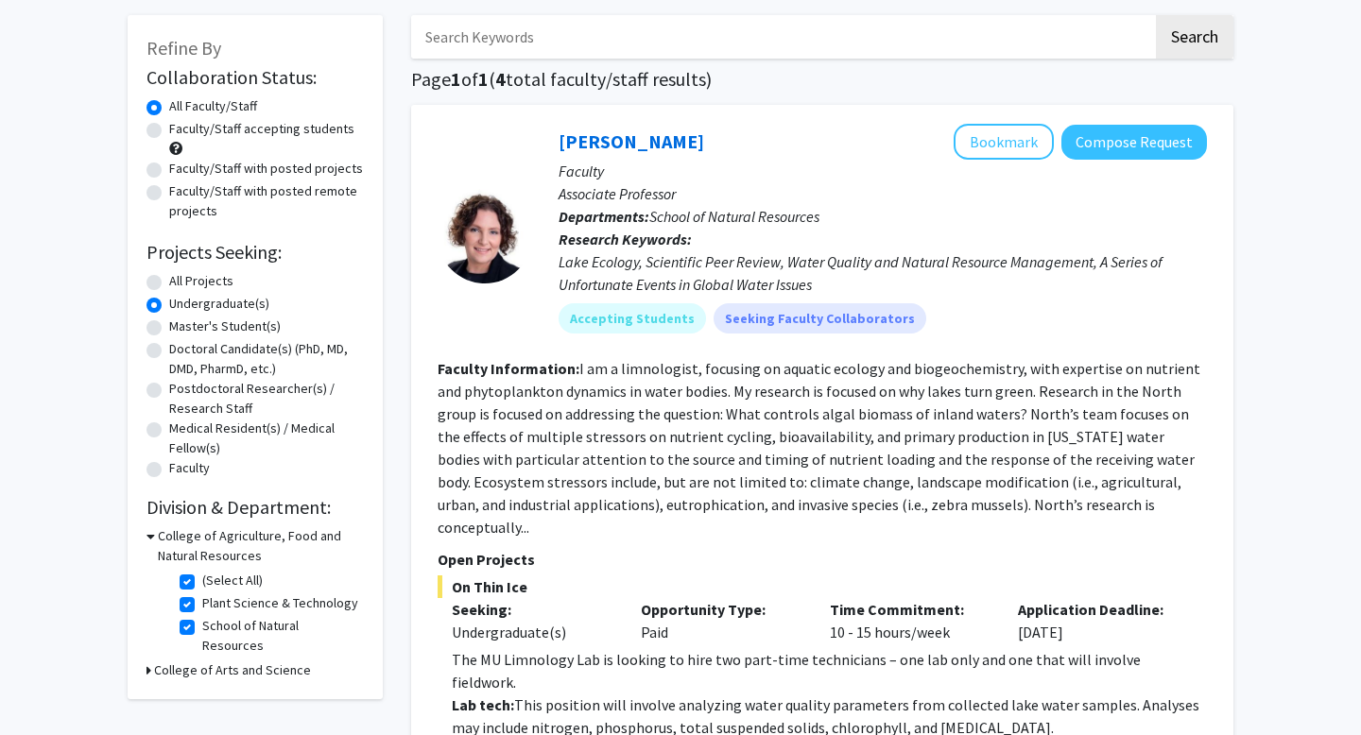
click at [202, 579] on label "(Select All)" at bounding box center [232, 581] width 61 height 20
click at [202, 579] on input "(Select All)" at bounding box center [208, 577] width 12 height 12
checkbox input "false"
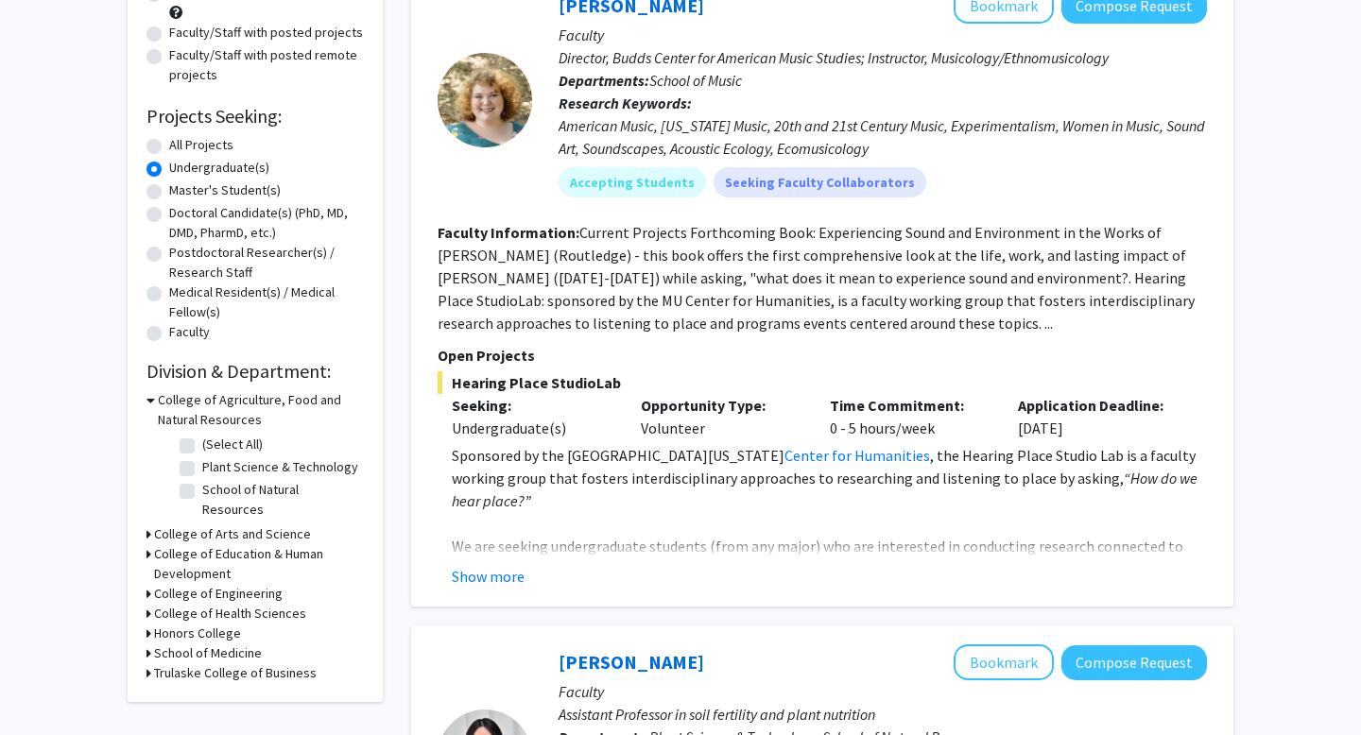
scroll to position [231, 0]
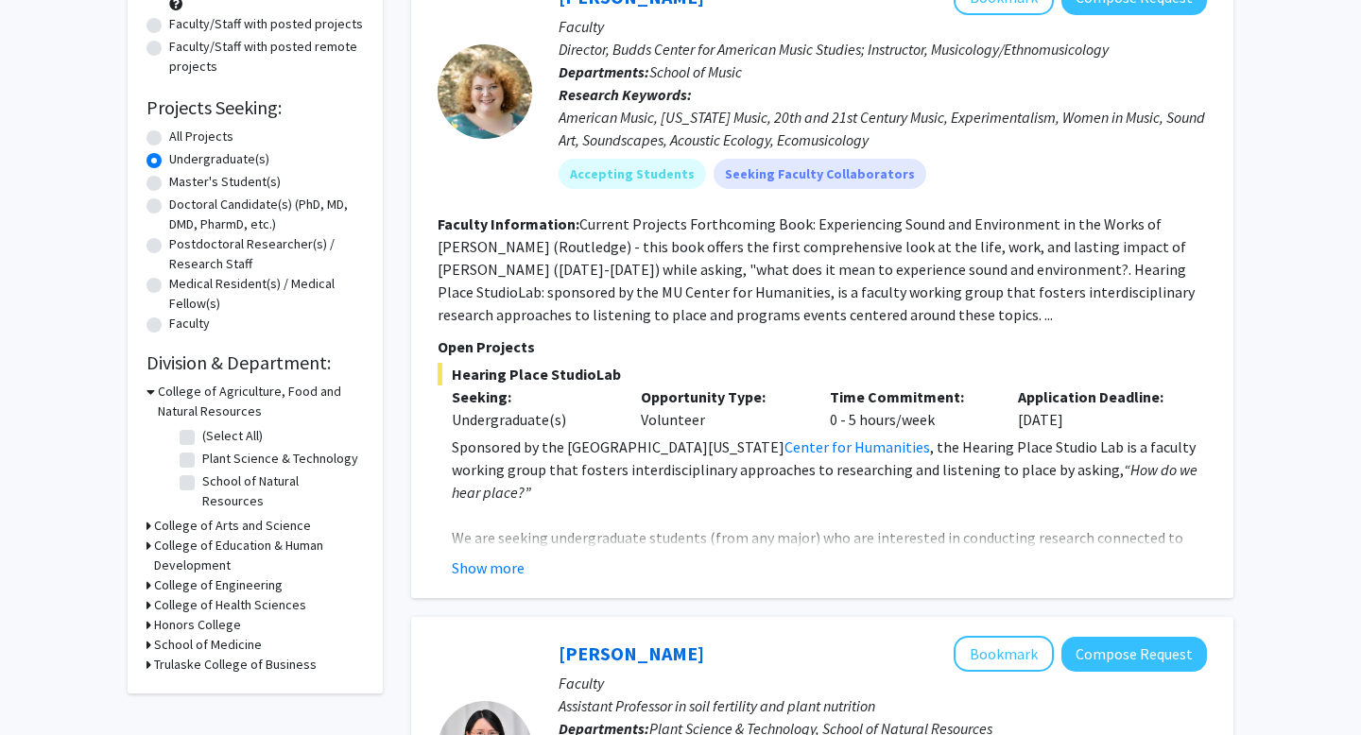
click at [202, 516] on h3 "College of Arts and Science" at bounding box center [232, 526] width 157 height 20
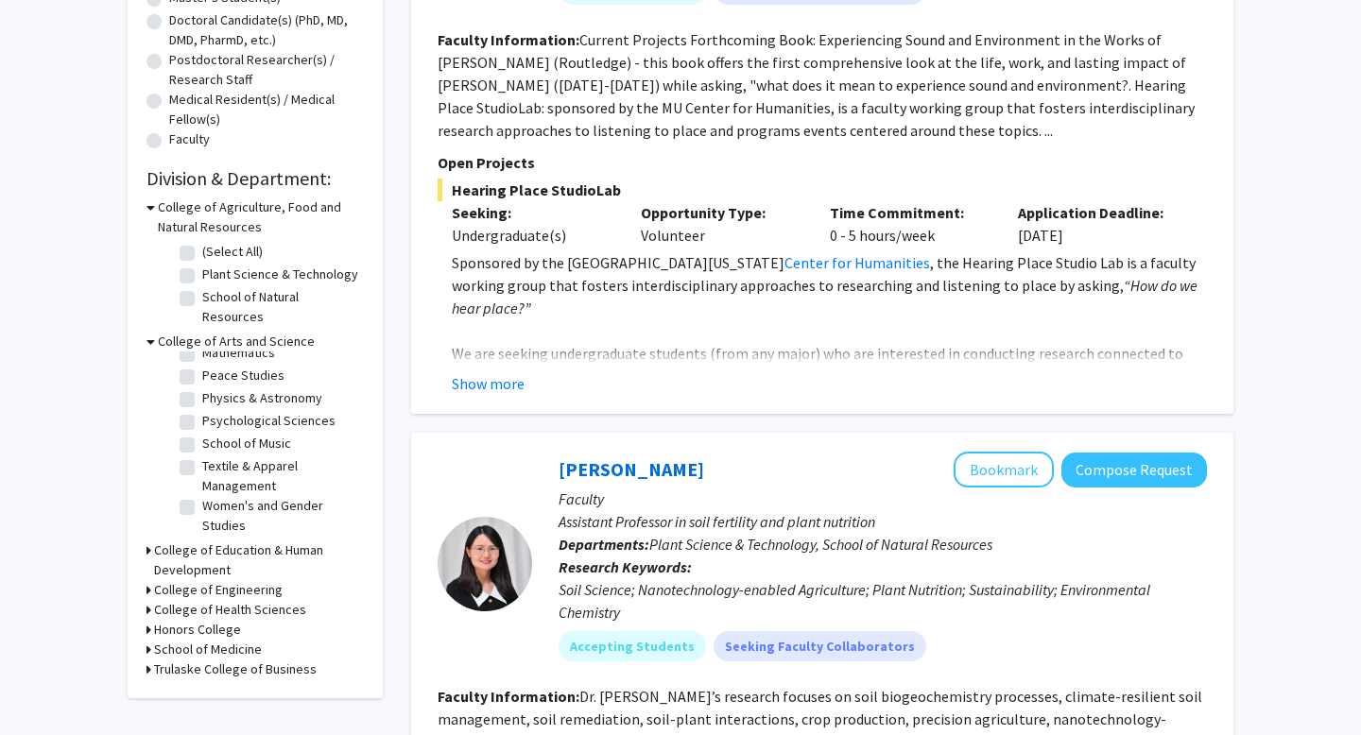
scroll to position [418, 0]
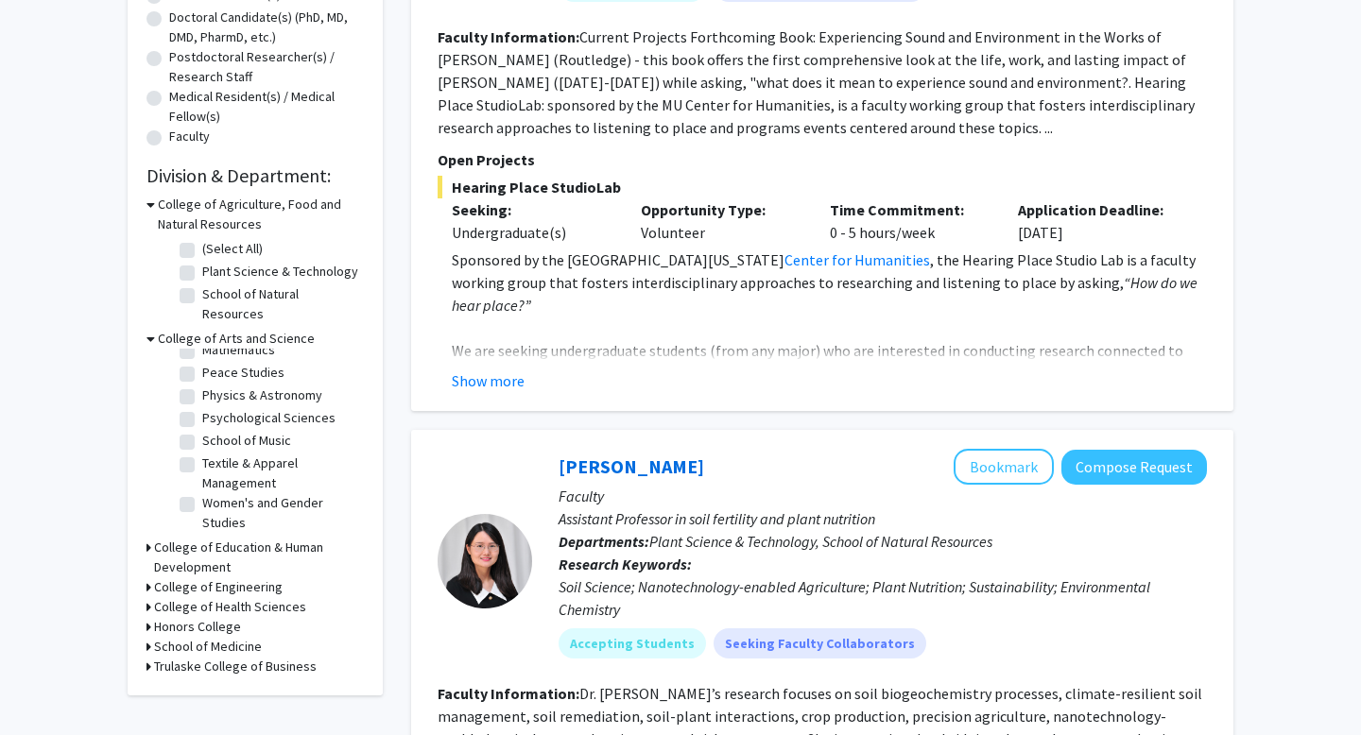
click at [207, 538] on h3 "College of Education & Human Development" at bounding box center [259, 558] width 210 height 40
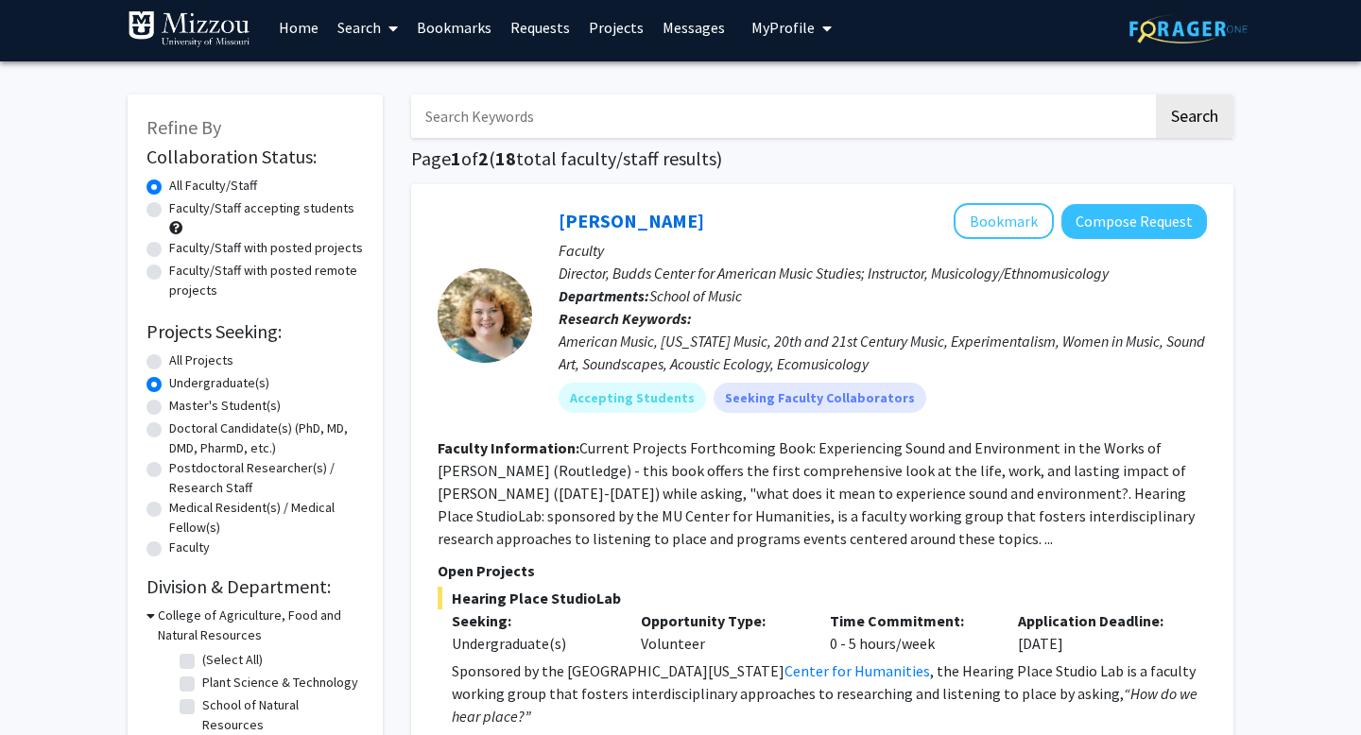
scroll to position [0, 0]
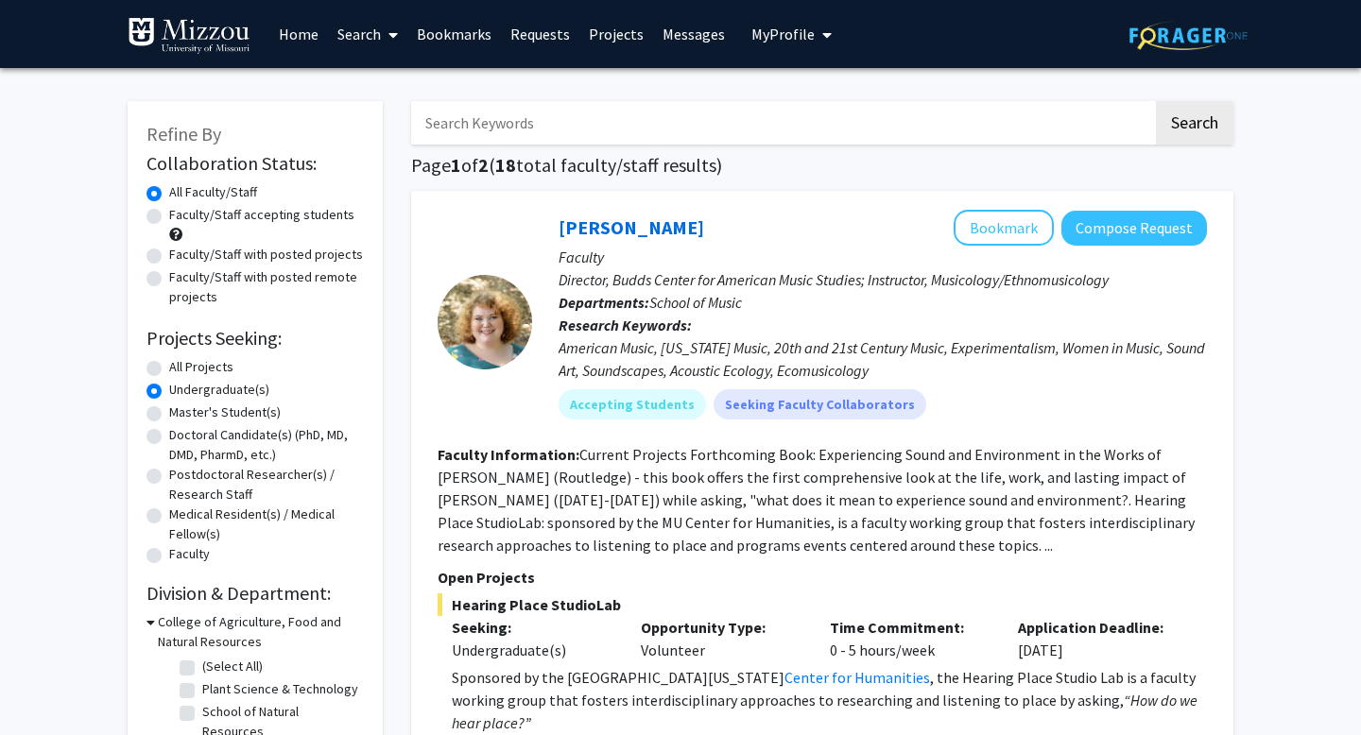
click at [169, 215] on label "Faculty/Staff accepting students" at bounding box center [261, 215] width 185 height 20
click at [169, 215] on input "Faculty/Staff accepting students" at bounding box center [175, 211] width 12 height 12
radio input "true"
click at [169, 193] on label "All Faculty/Staff" at bounding box center [213, 192] width 88 height 20
click at [169, 193] on input "All Faculty/Staff" at bounding box center [175, 188] width 12 height 12
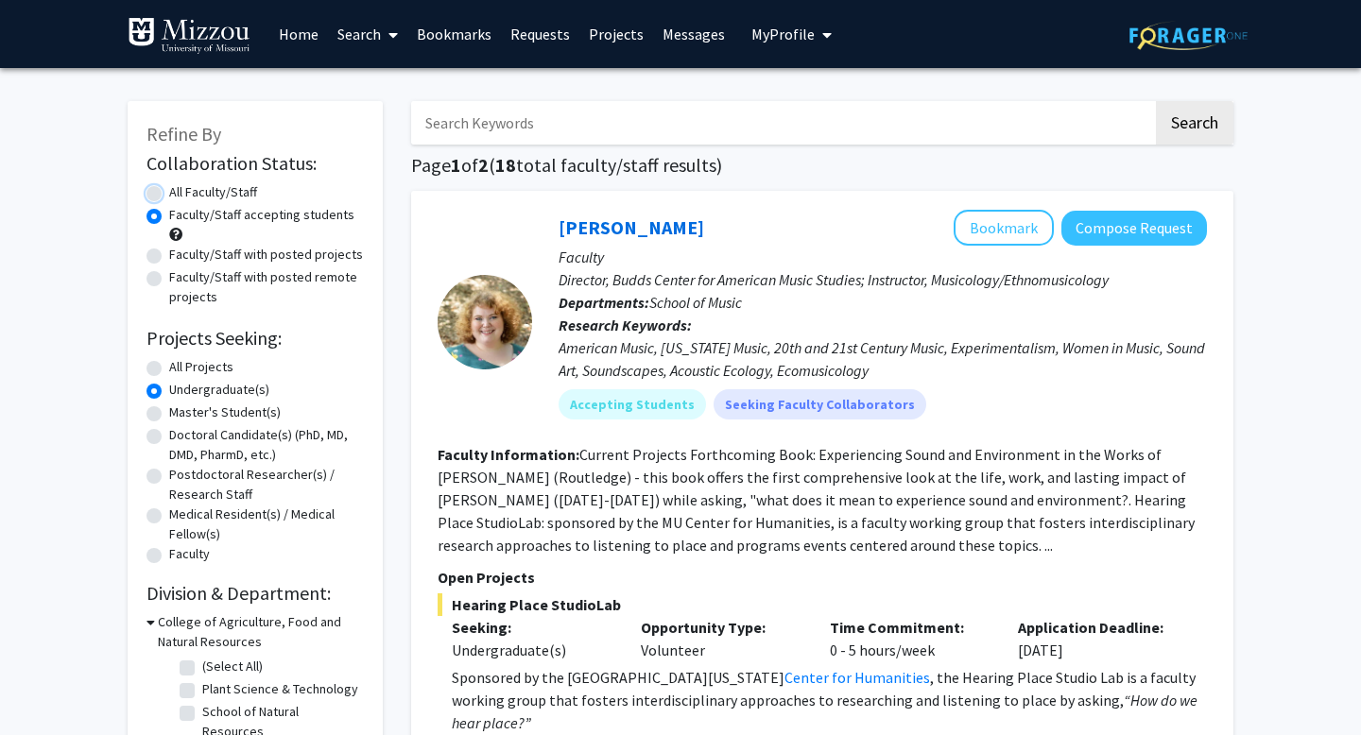
radio input "true"
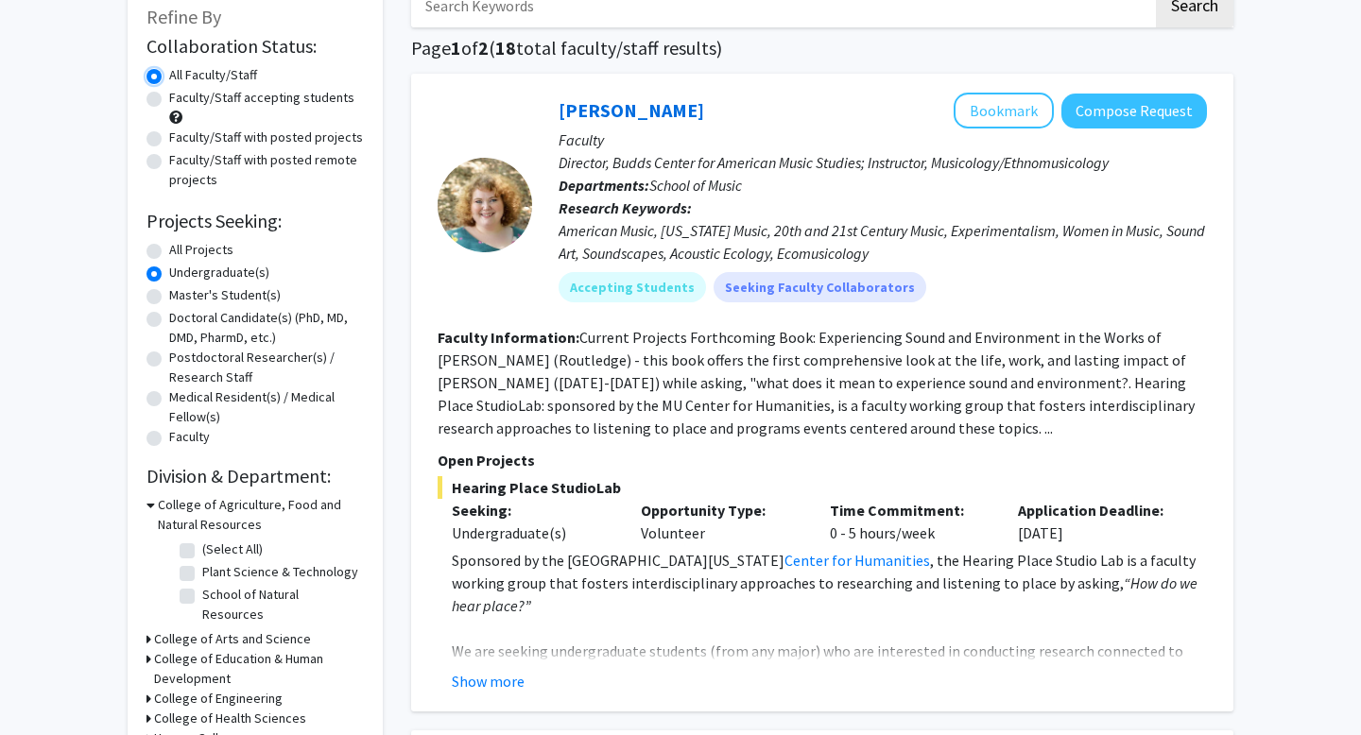
scroll to position [121, 0]
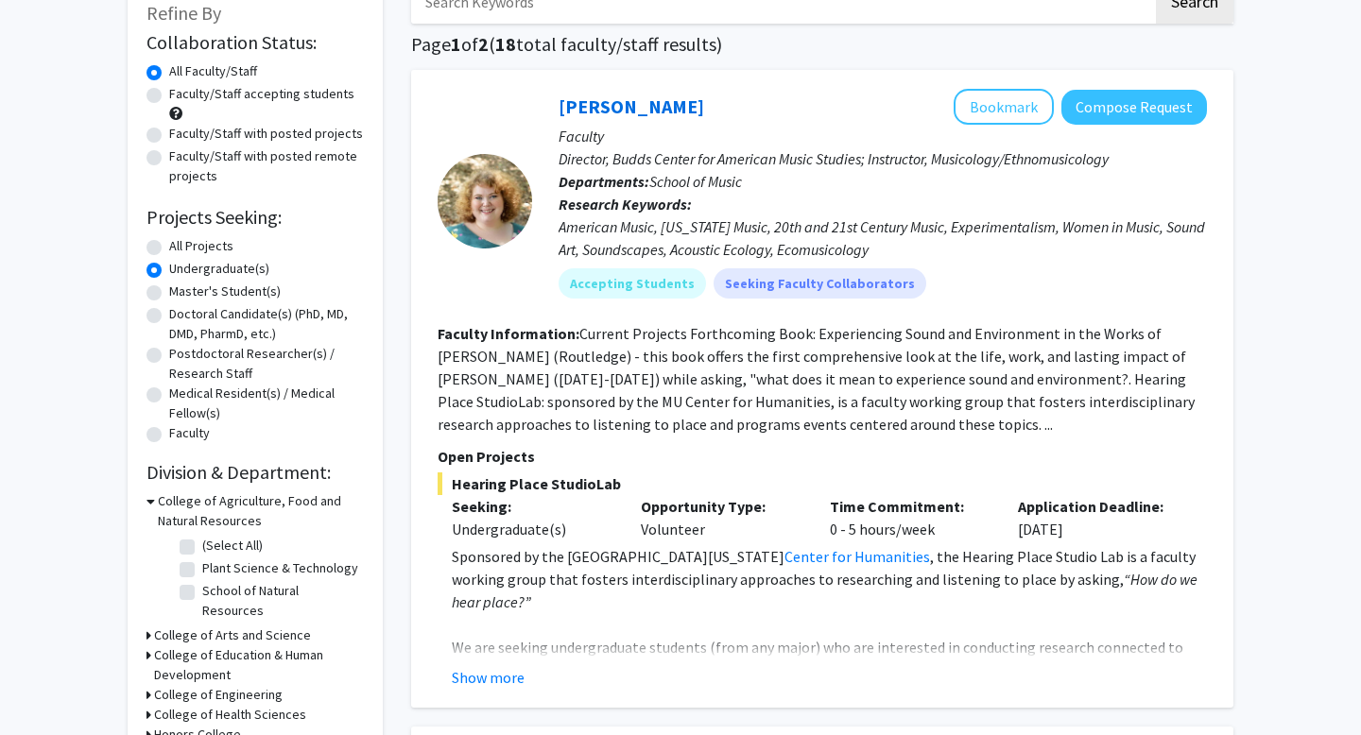
click at [149, 498] on icon at bounding box center [151, 502] width 9 height 20
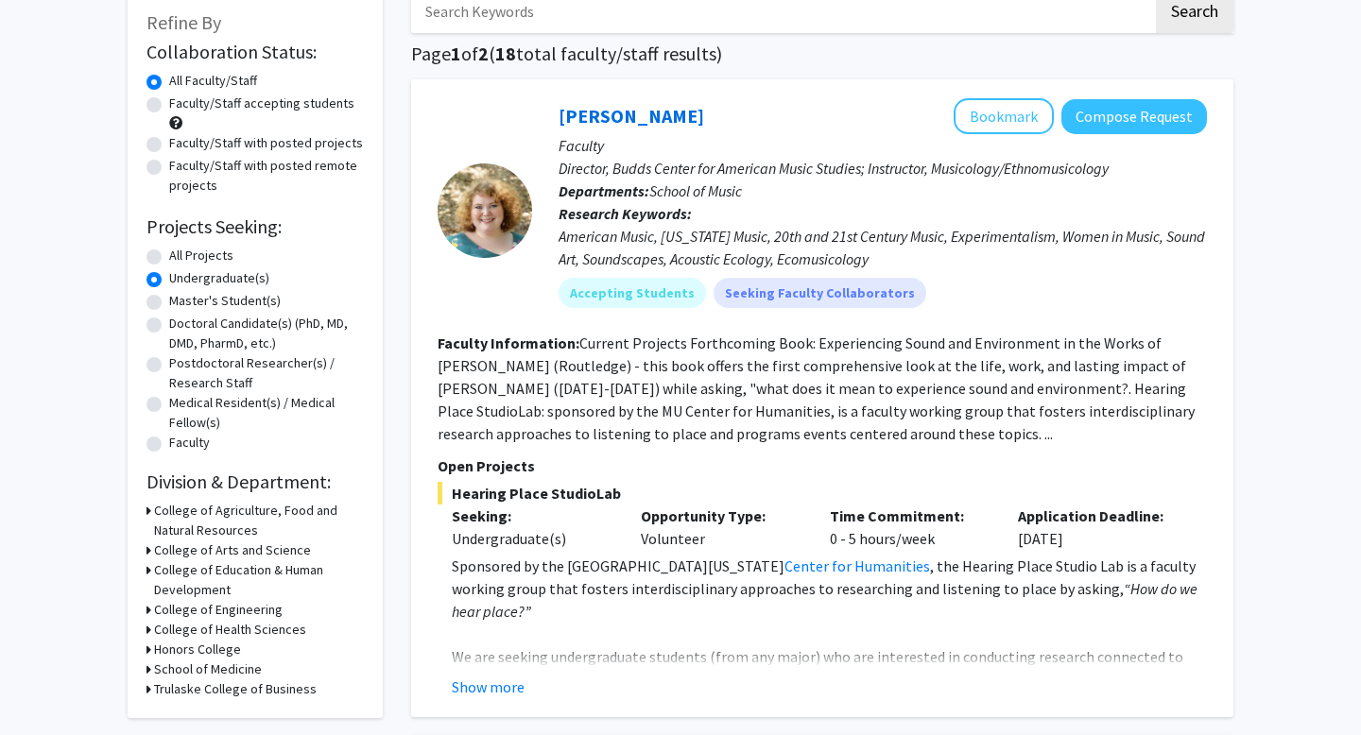
scroll to position [0, 0]
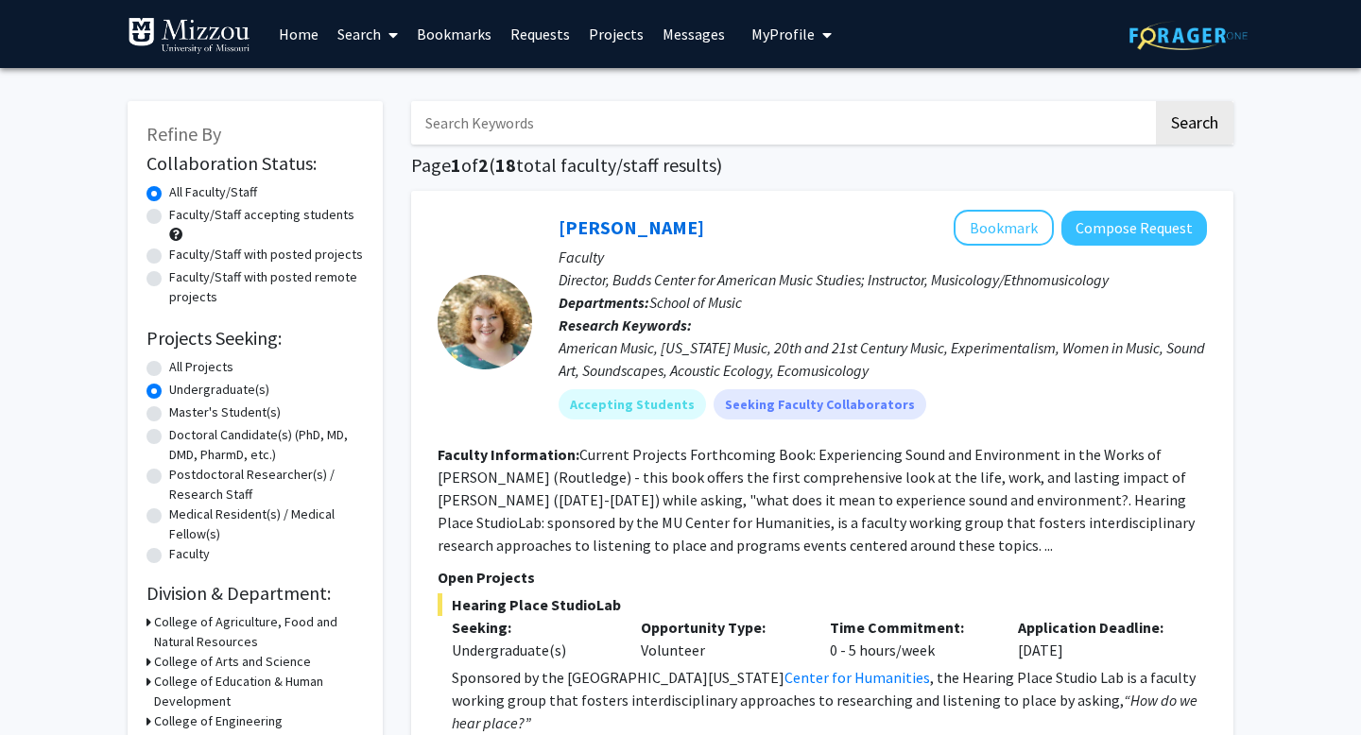
click at [804, 36] on span "My Profile" at bounding box center [783, 34] width 63 height 19
click at [812, 119] on span "View Profile" at bounding box center [869, 108] width 114 height 21
